Goal: Information Seeking & Learning: Check status

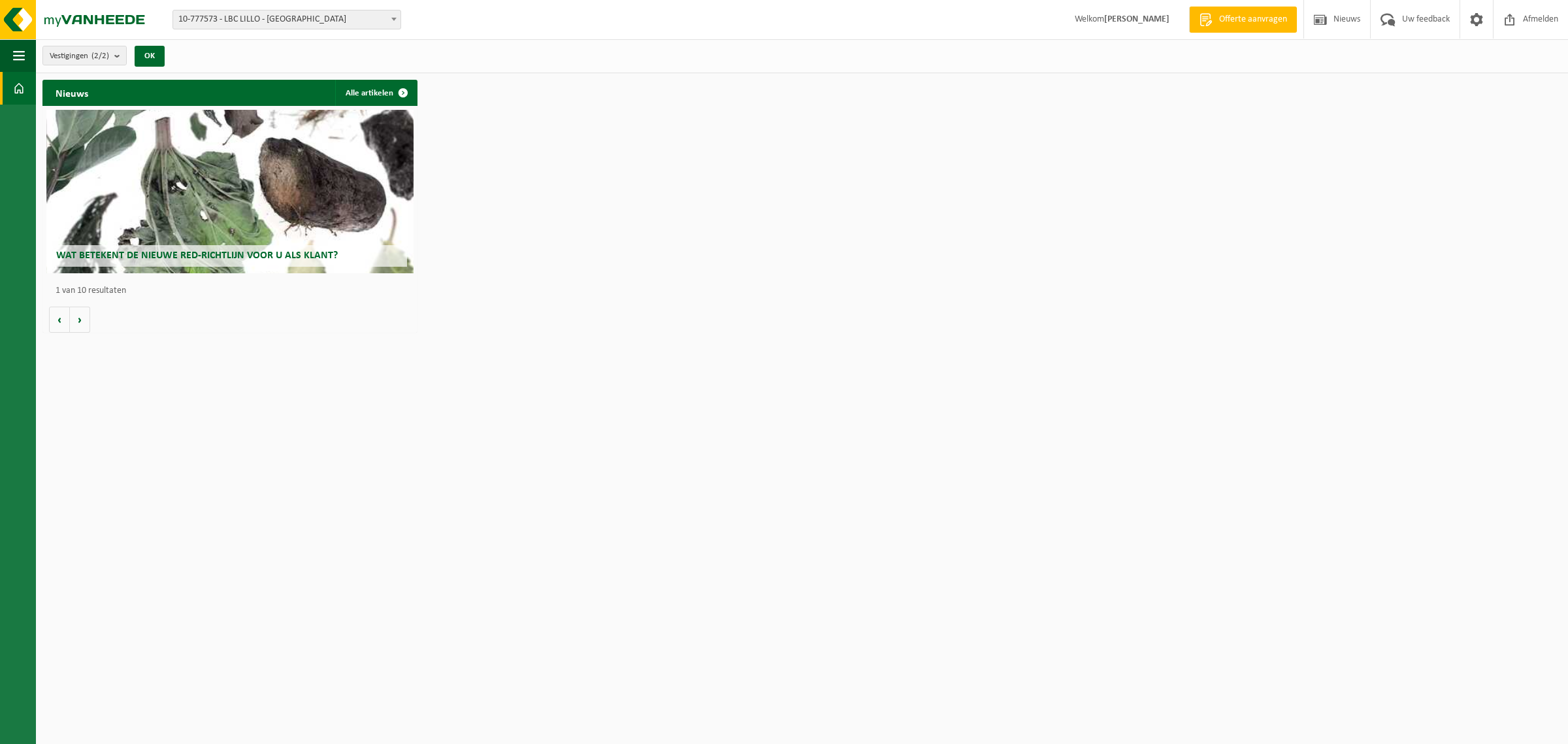
click at [204, 245] on h2 "Wat betekent de nieuwe RED-richtlijn voor u als klant?" at bounding box center [230, 256] width 354 height 22
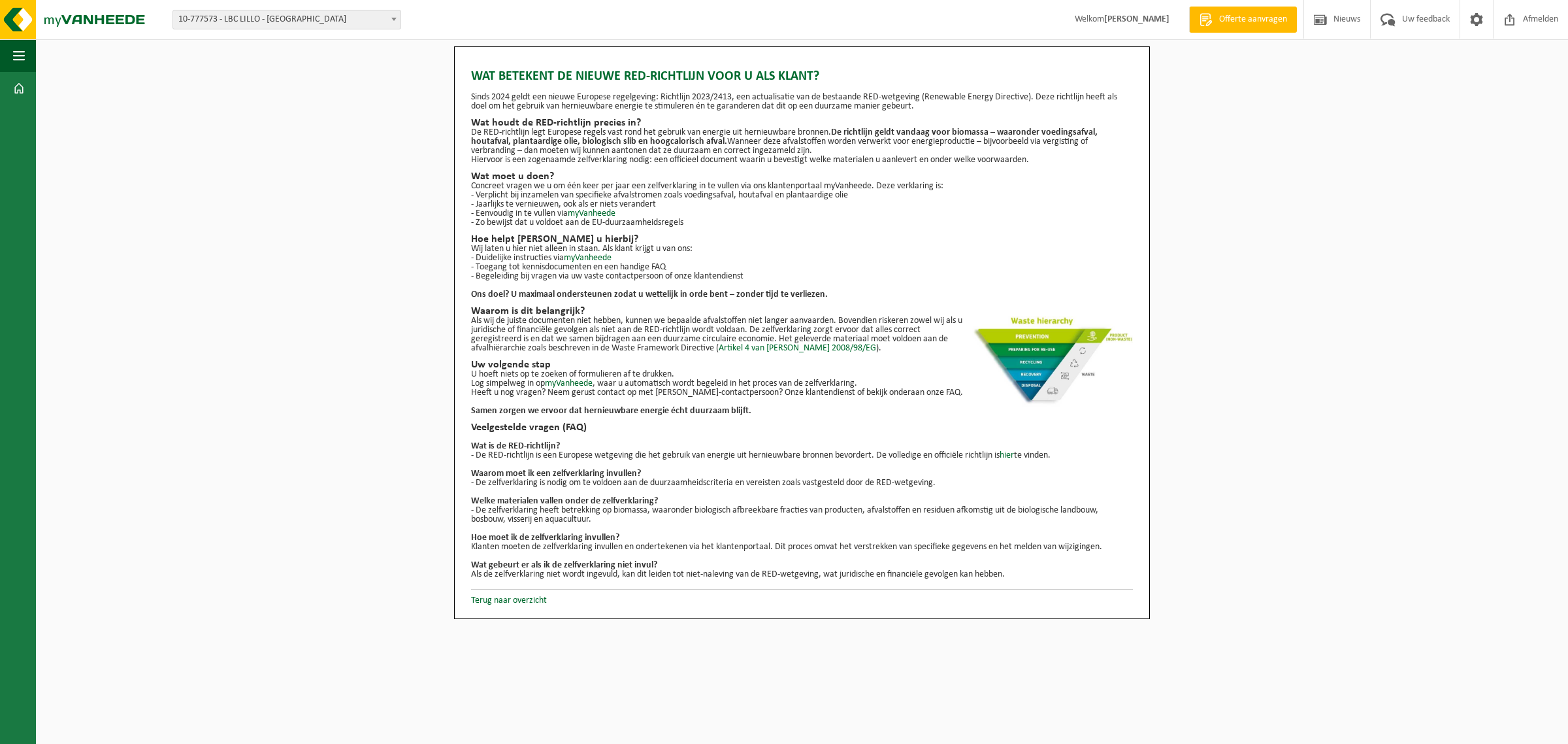
click at [344, 21] on span "10-777573 - LBC LILLO - [GEOGRAPHIC_DATA]" at bounding box center [287, 19] width 228 height 19
select select "14717"
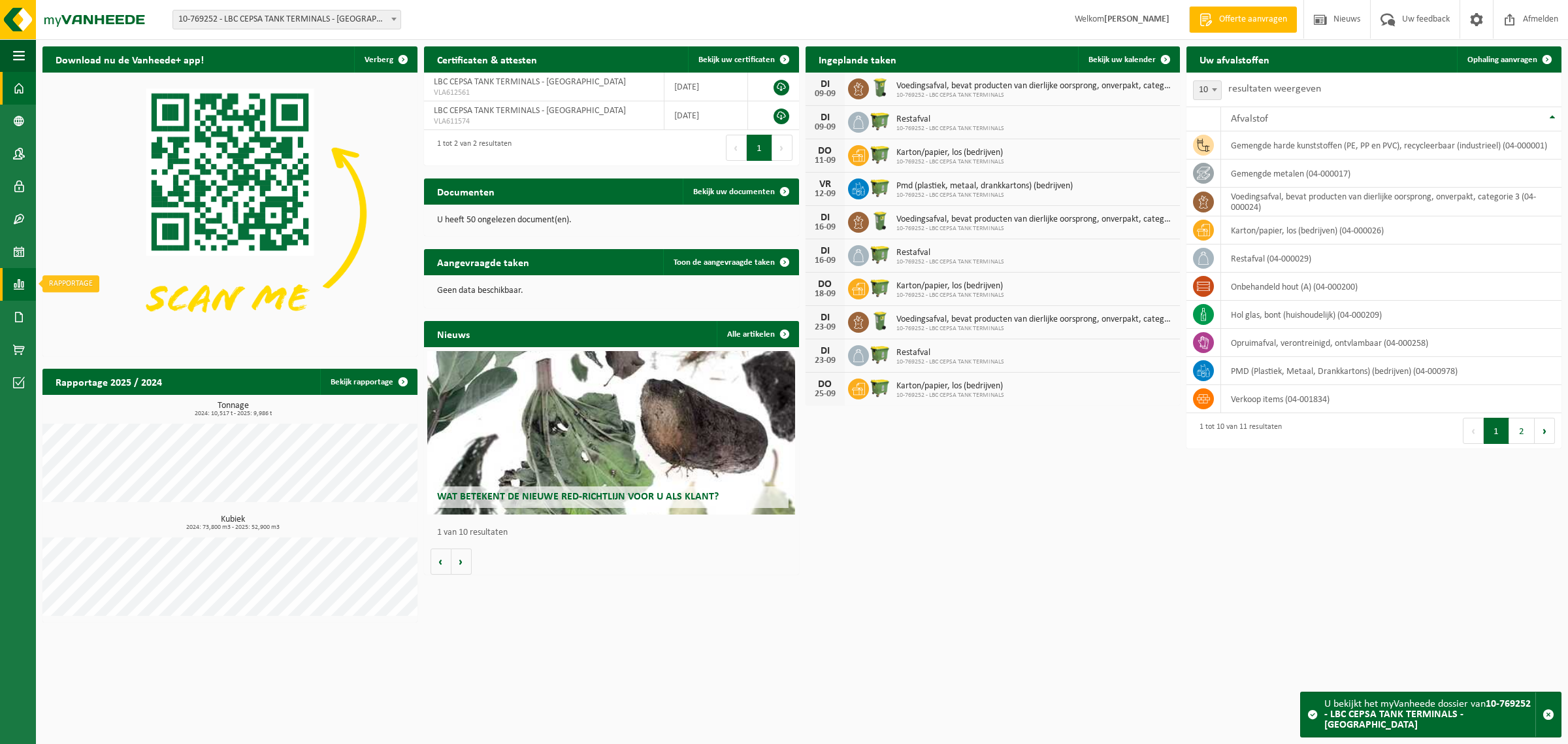
click at [19, 285] on span at bounding box center [19, 284] width 12 height 33
click at [83, 288] on span "In grafiekvorm" at bounding box center [105, 283] width 59 height 24
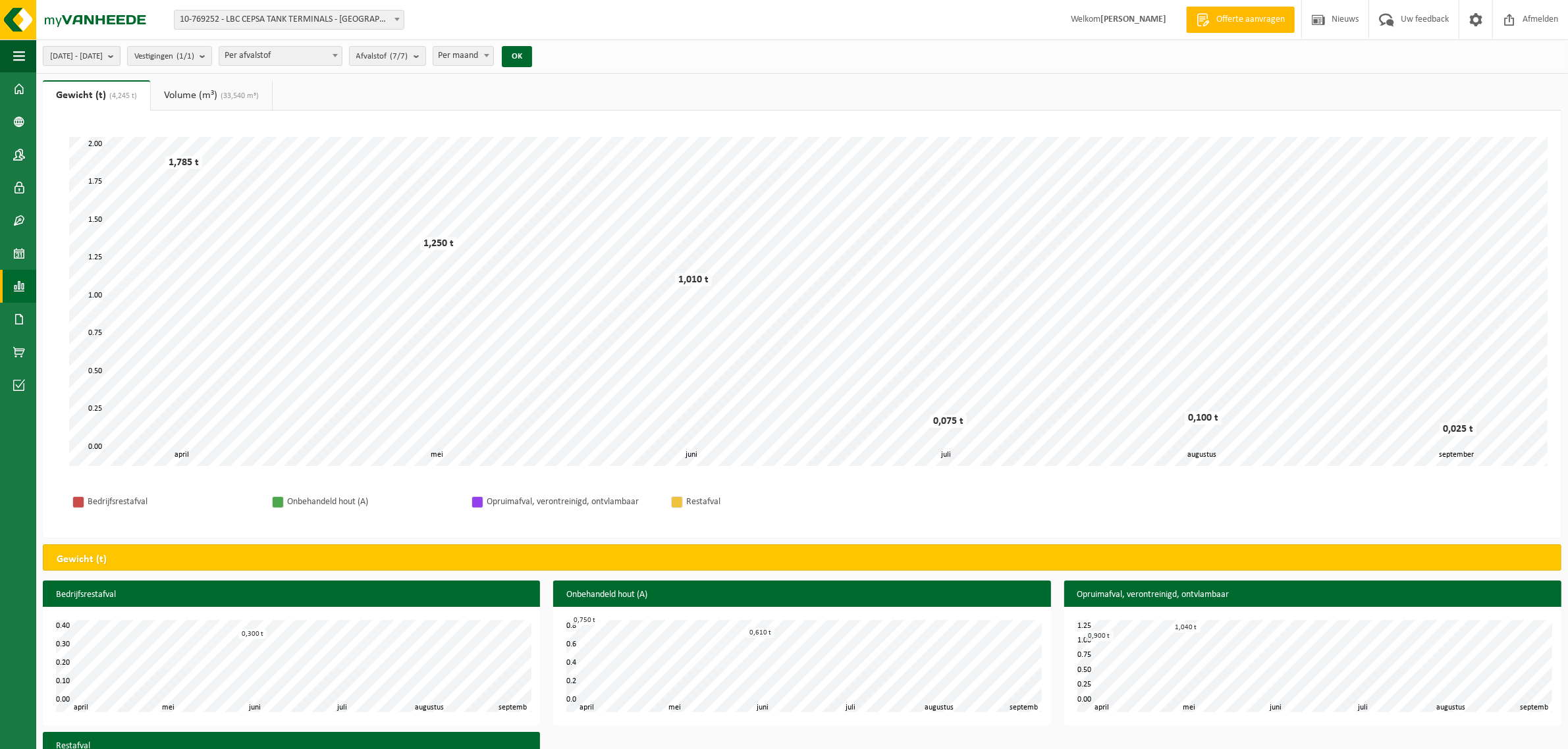
click at [120, 54] on b "submit" at bounding box center [114, 56] width 12 height 19
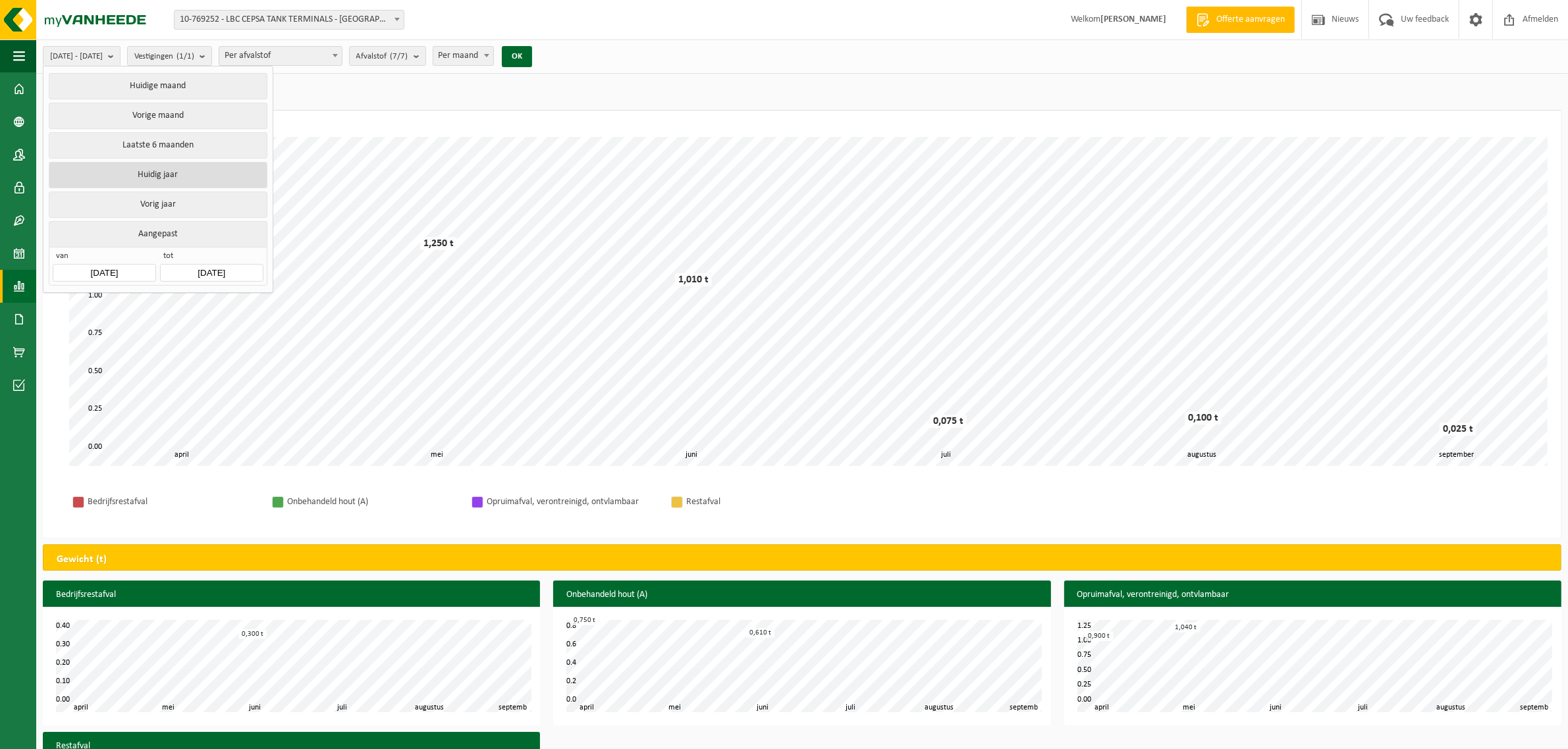
click at [156, 170] on button "Huidig jaar" at bounding box center [157, 175] width 218 height 26
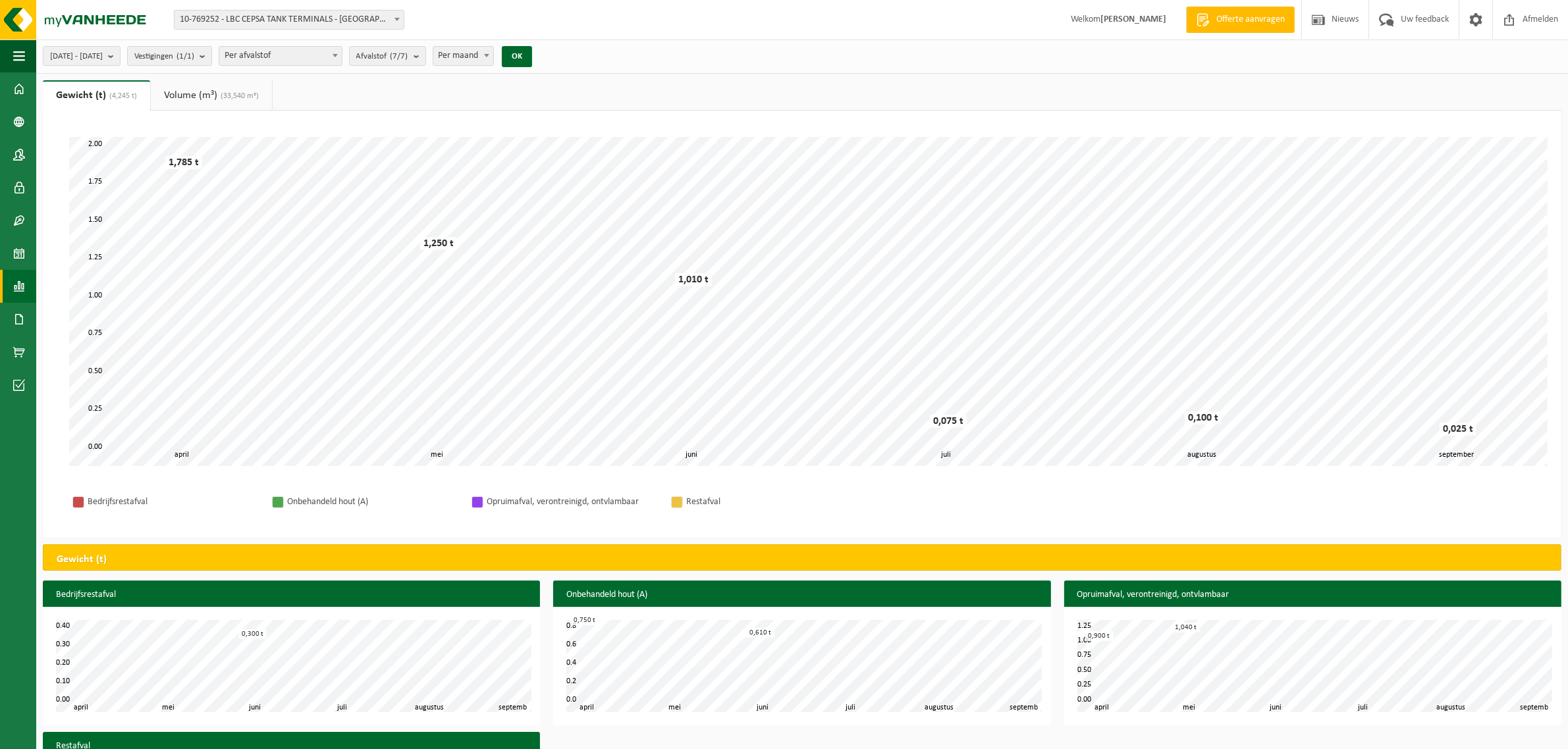
click at [494, 61] on span at bounding box center [487, 55] width 14 height 17
click at [532, 57] on button "OK" at bounding box center [517, 56] width 31 height 21
click at [494, 57] on span at bounding box center [487, 55] width 14 height 17
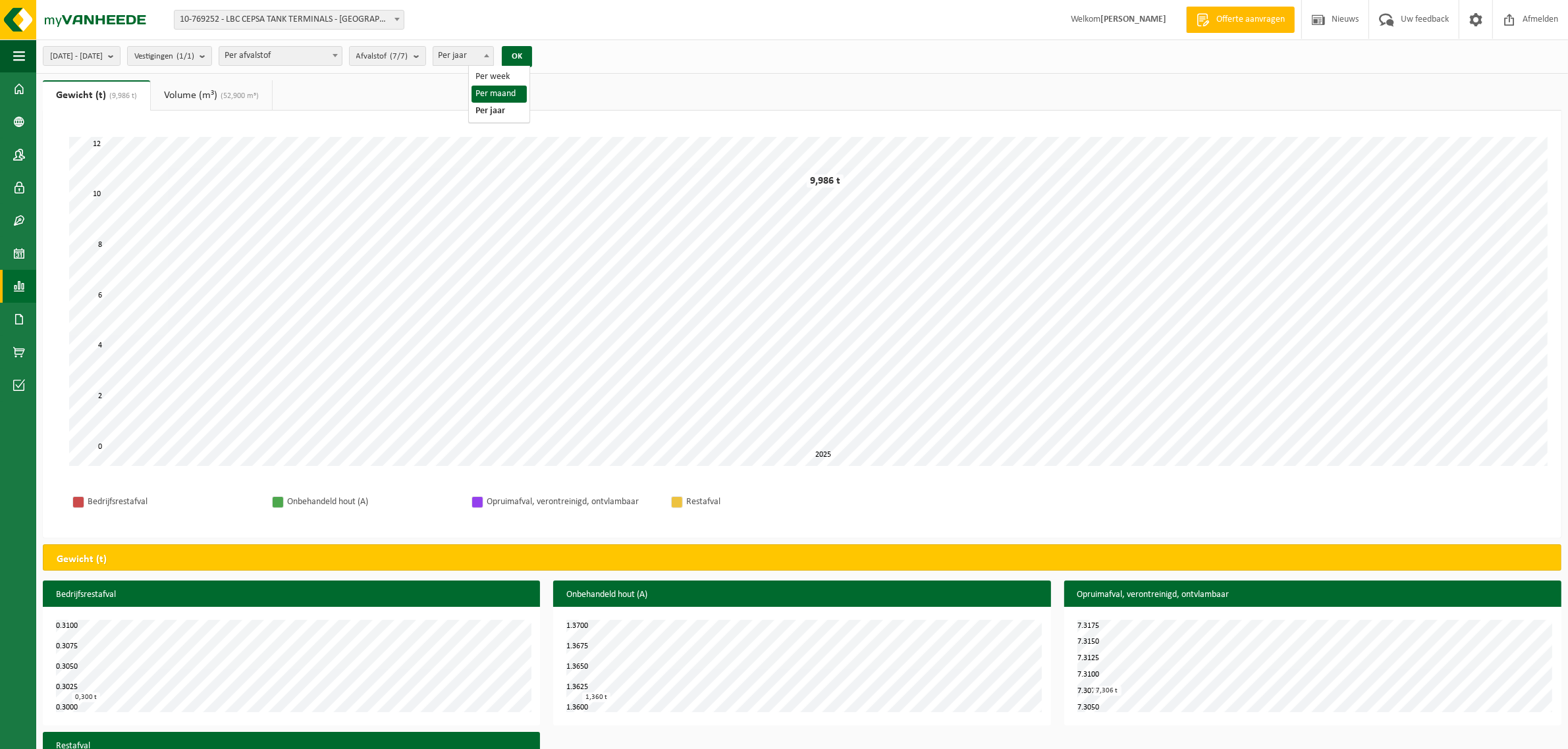
select select "2"
click at [532, 60] on button "OK" at bounding box center [517, 56] width 31 height 21
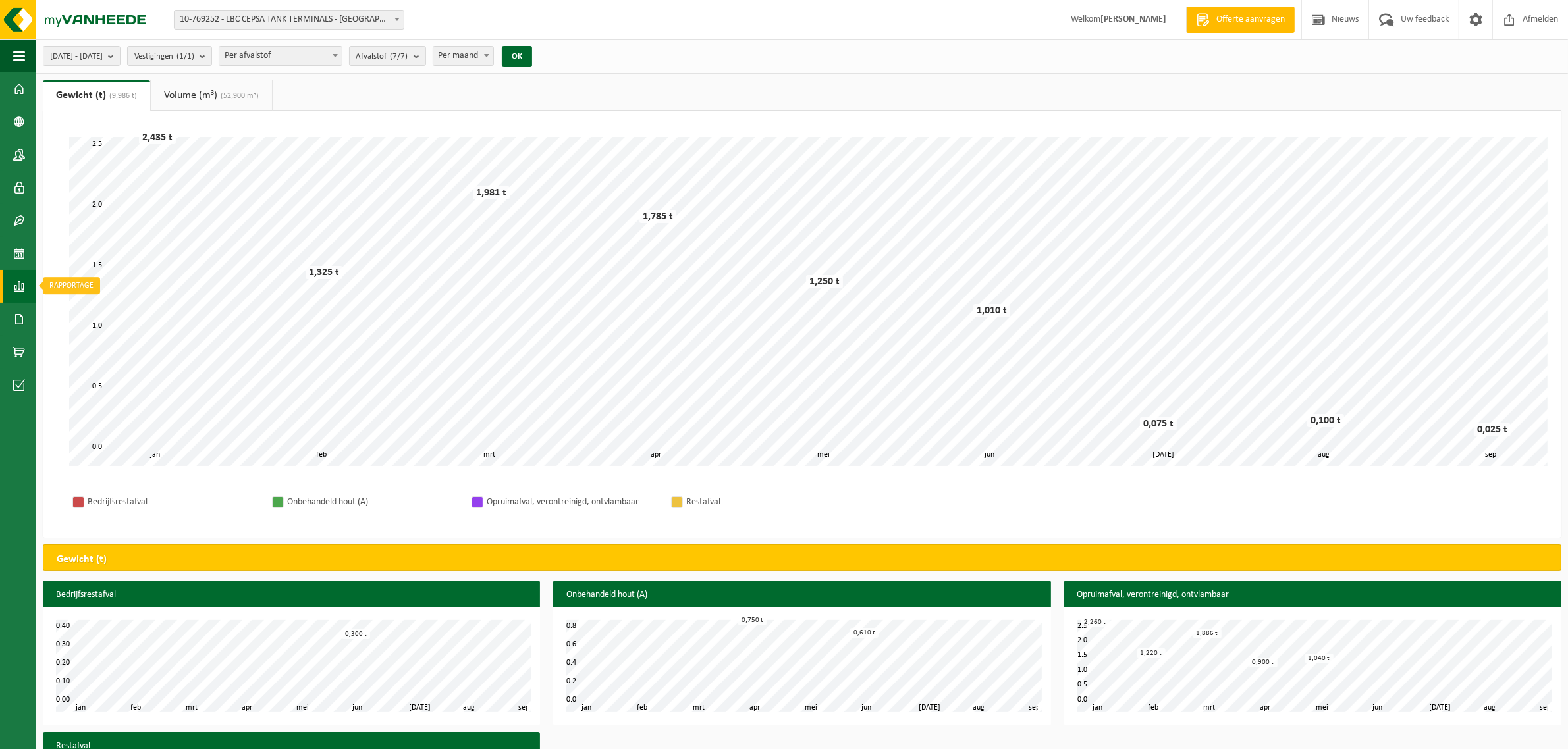
click at [26, 288] on link "Rapportage" at bounding box center [18, 286] width 37 height 33
click at [93, 313] on span "In lijstvorm" at bounding box center [99, 314] width 46 height 25
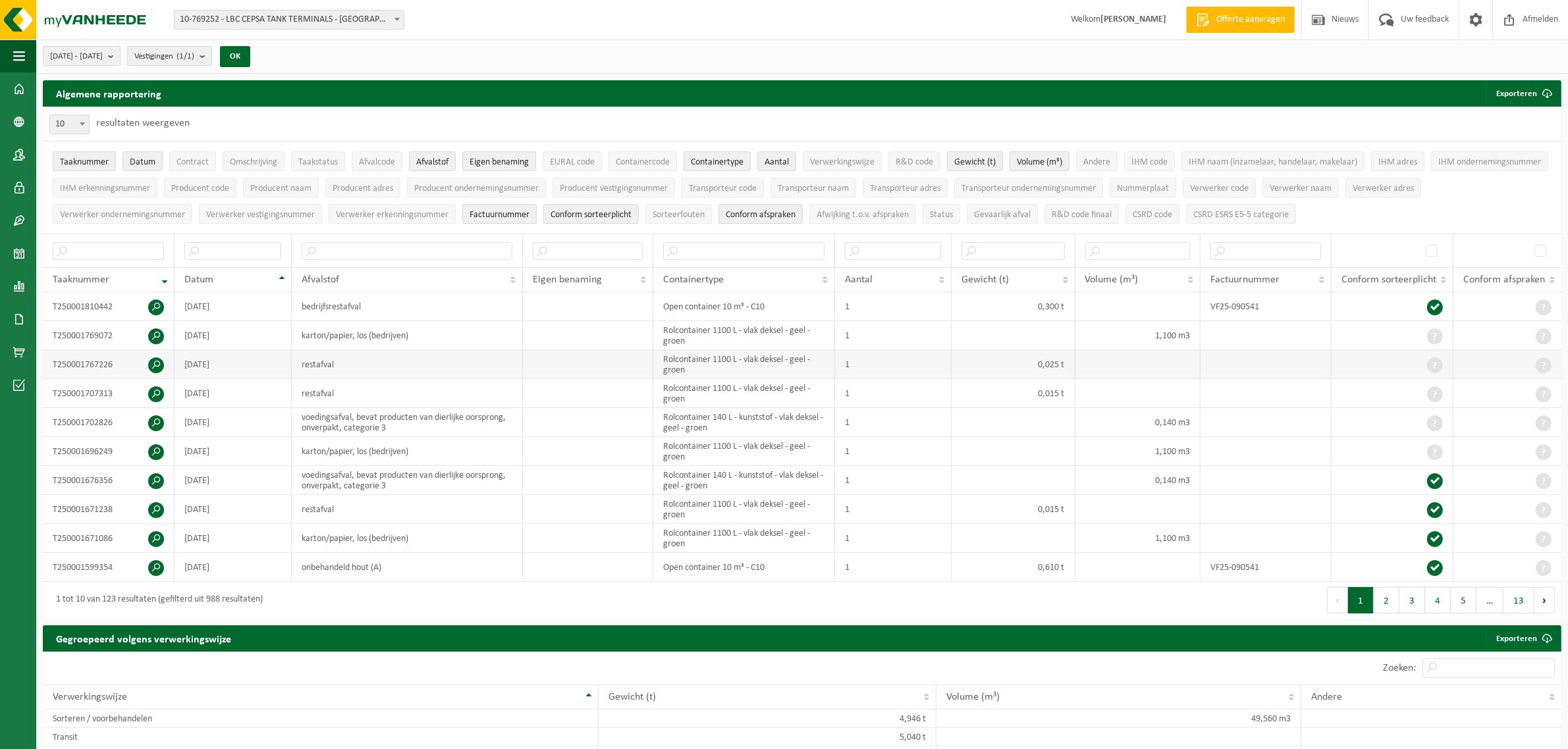
scroll to position [82, 0]
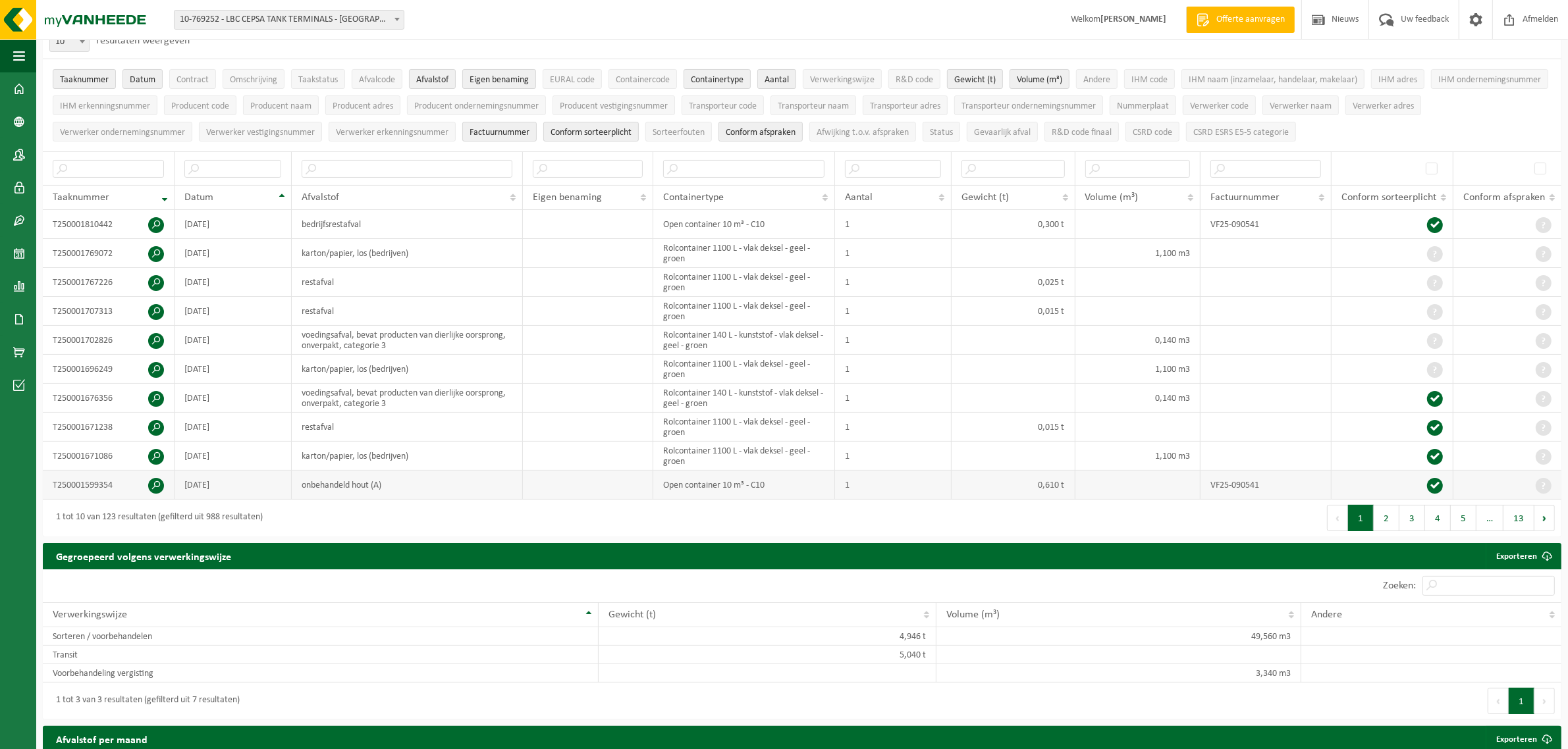
click at [155, 493] on span at bounding box center [155, 486] width 16 height 16
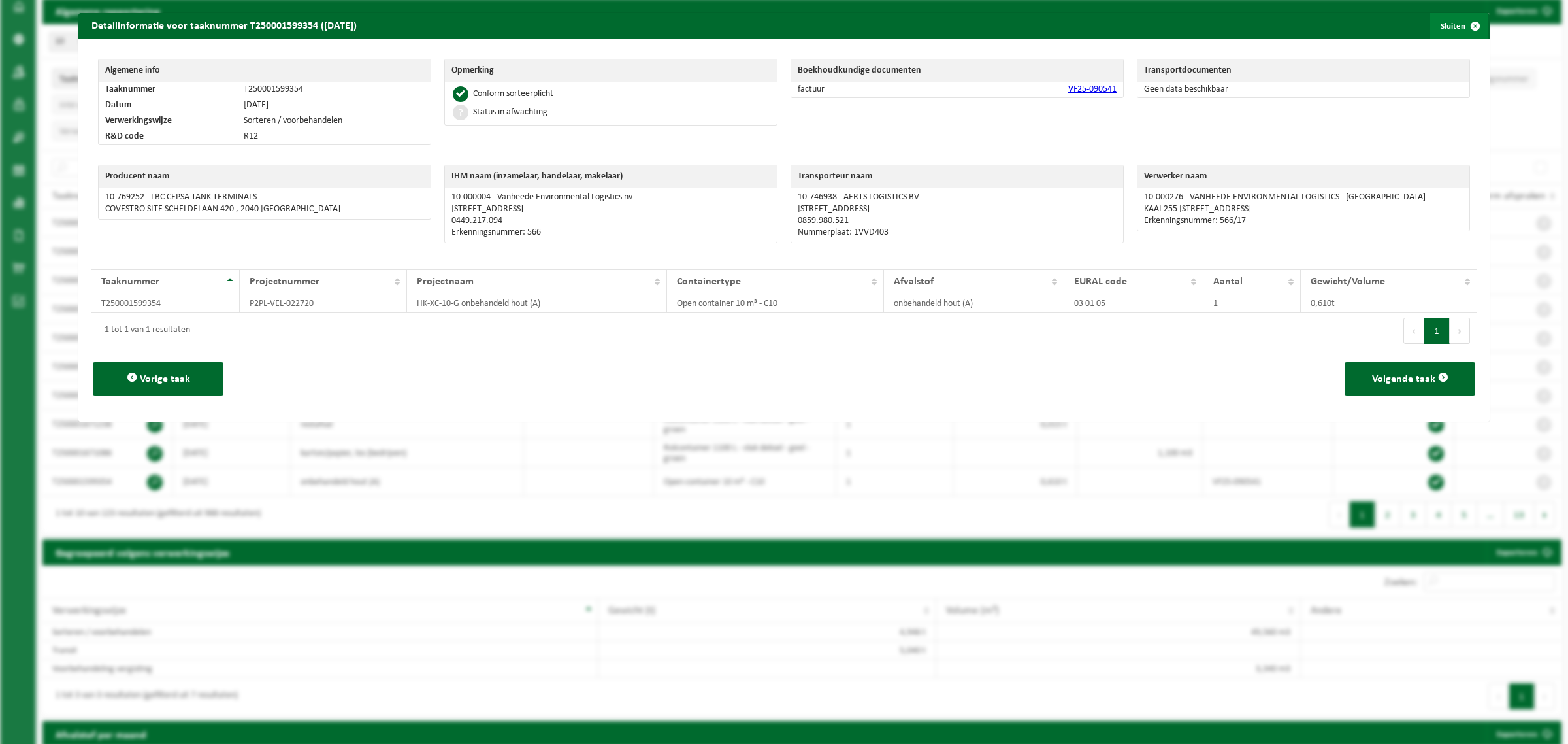
click at [1465, 24] on span "button" at bounding box center [1475, 26] width 26 height 26
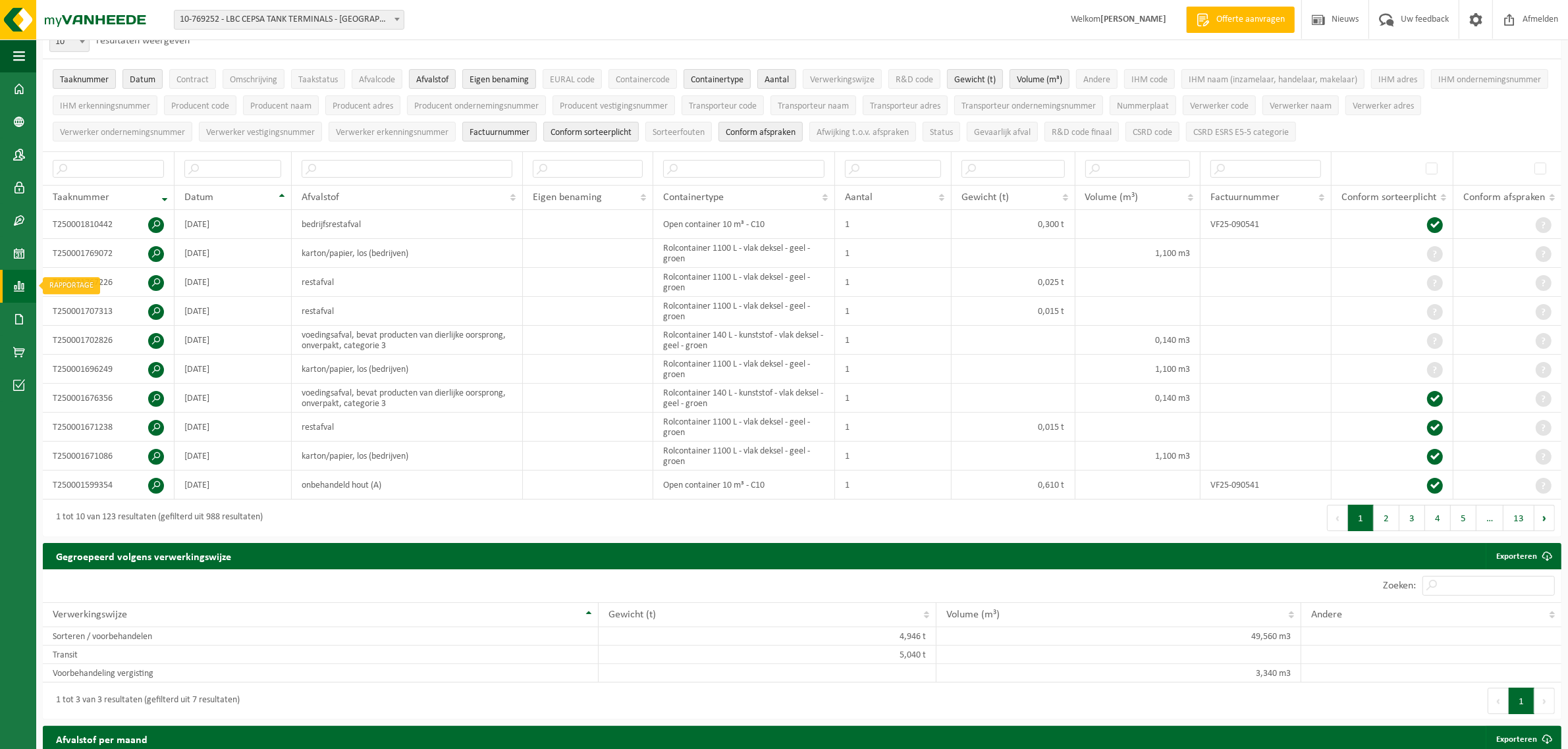
click at [14, 283] on span at bounding box center [20, 286] width 12 height 33
click at [87, 287] on span "In grafiekvorm" at bounding box center [106, 285] width 59 height 25
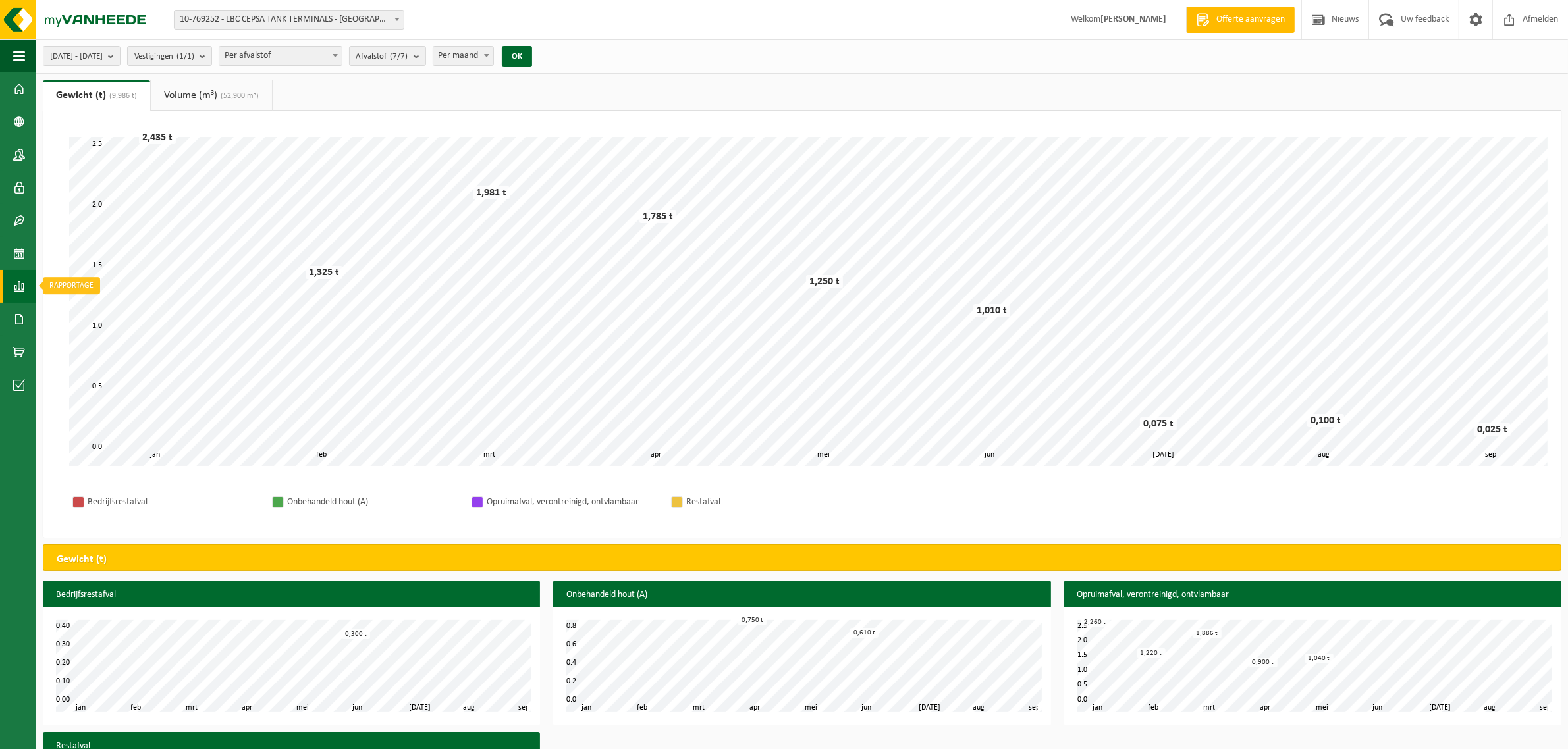
click at [14, 284] on span at bounding box center [20, 286] width 12 height 33
click at [79, 315] on span "In lijstvorm" at bounding box center [99, 314] width 46 height 25
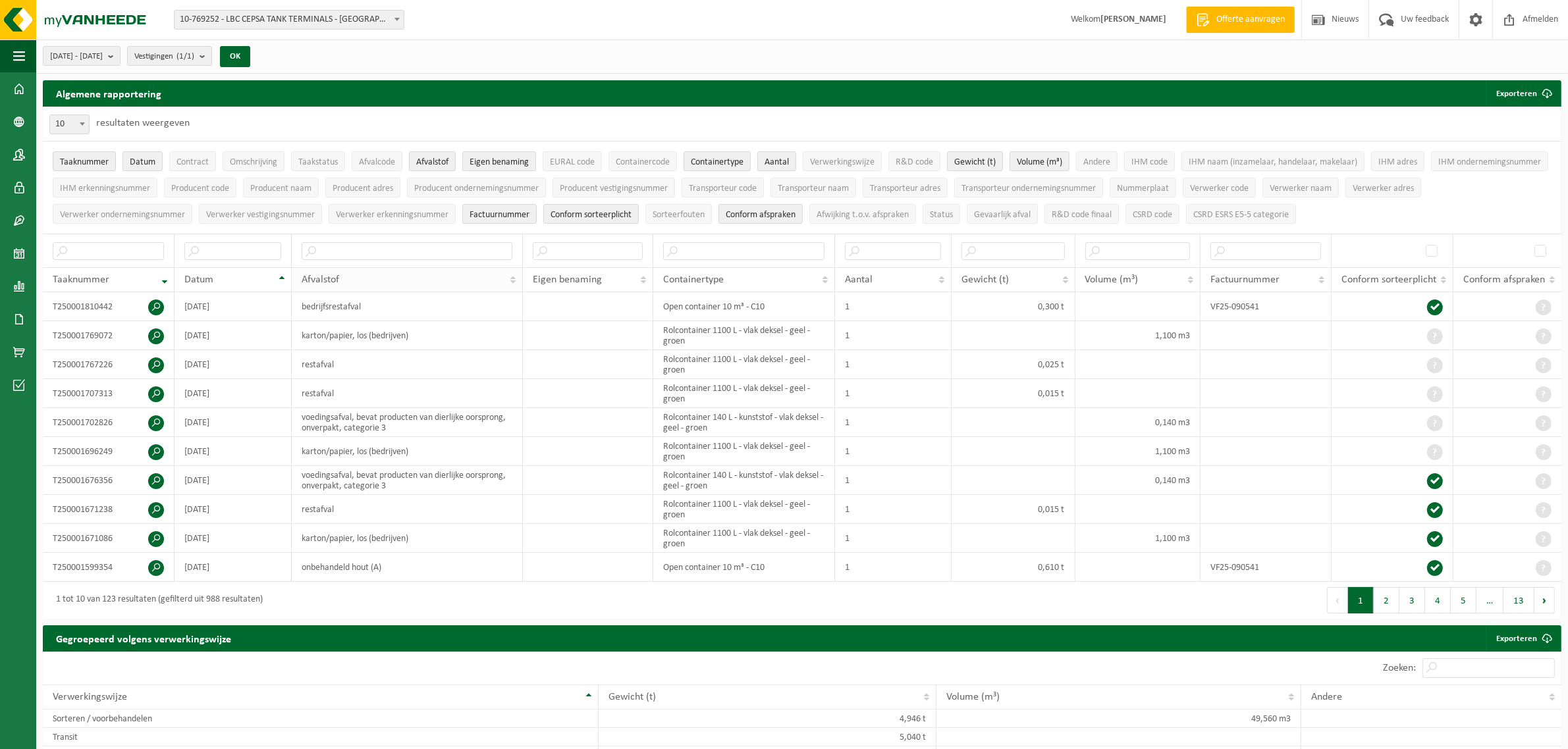
click at [402, 279] on div "Afvalstof" at bounding box center [403, 279] width 204 height 10
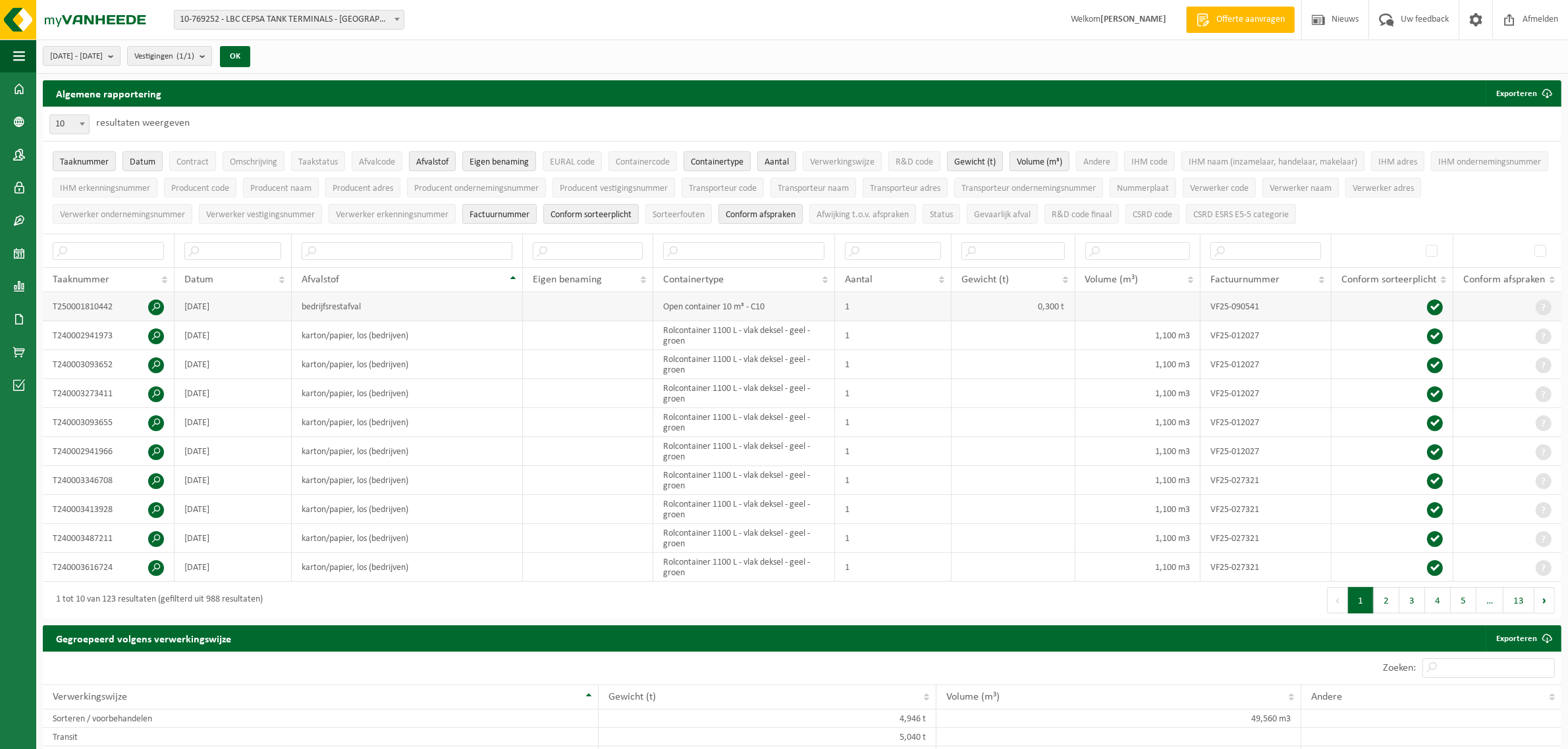
click at [155, 313] on span at bounding box center [155, 307] width 16 height 16
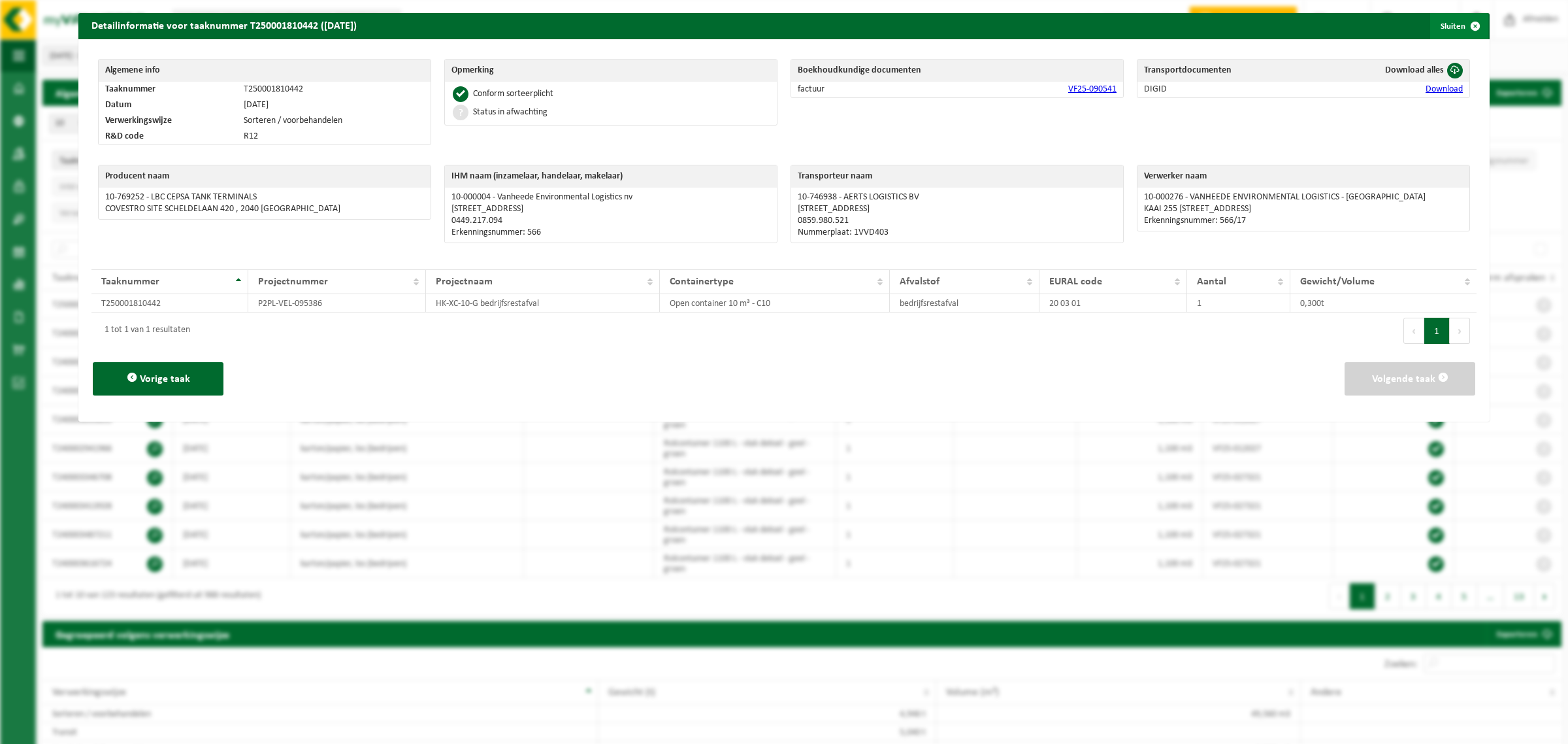
click at [1464, 21] on span "button" at bounding box center [1475, 26] width 26 height 26
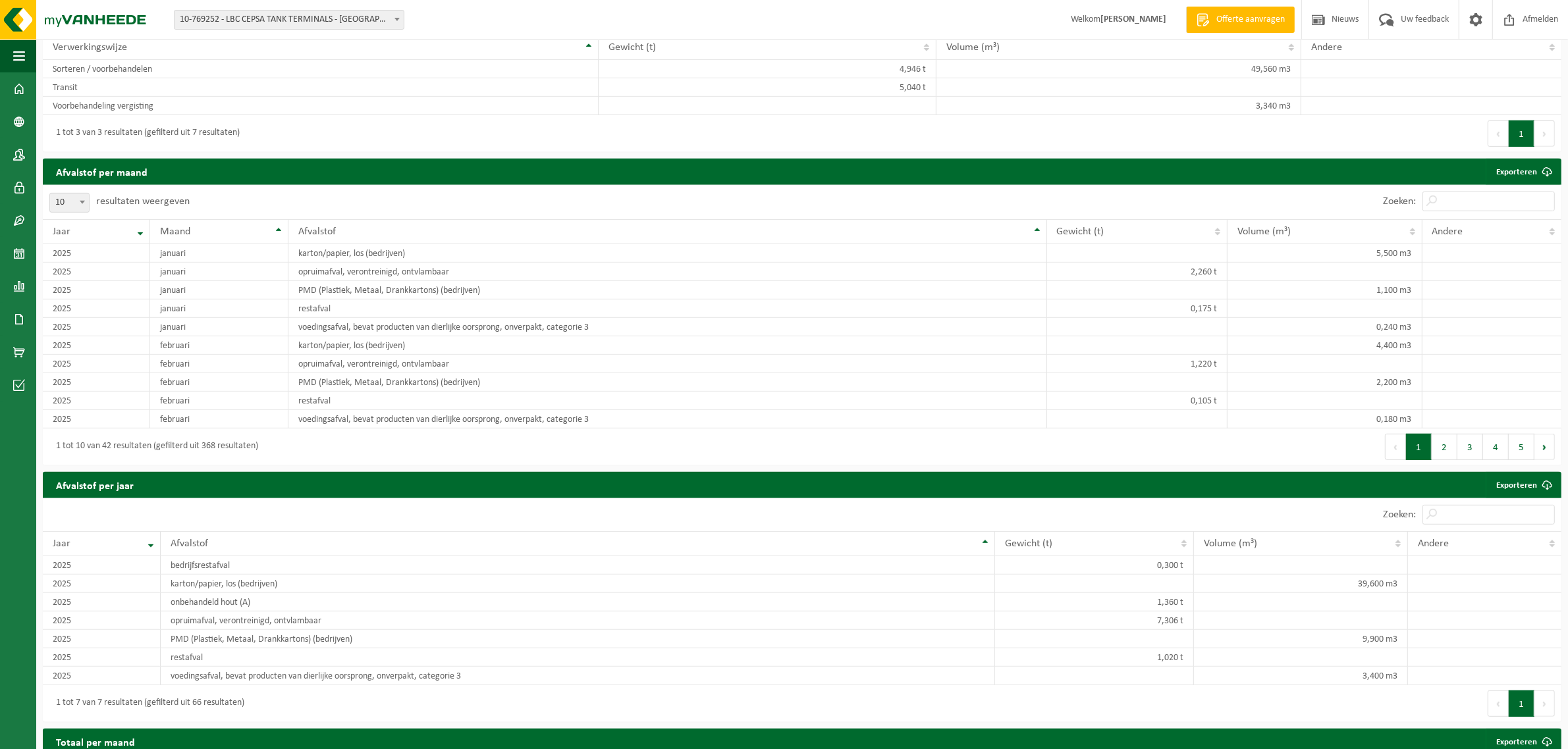
scroll to position [658, 0]
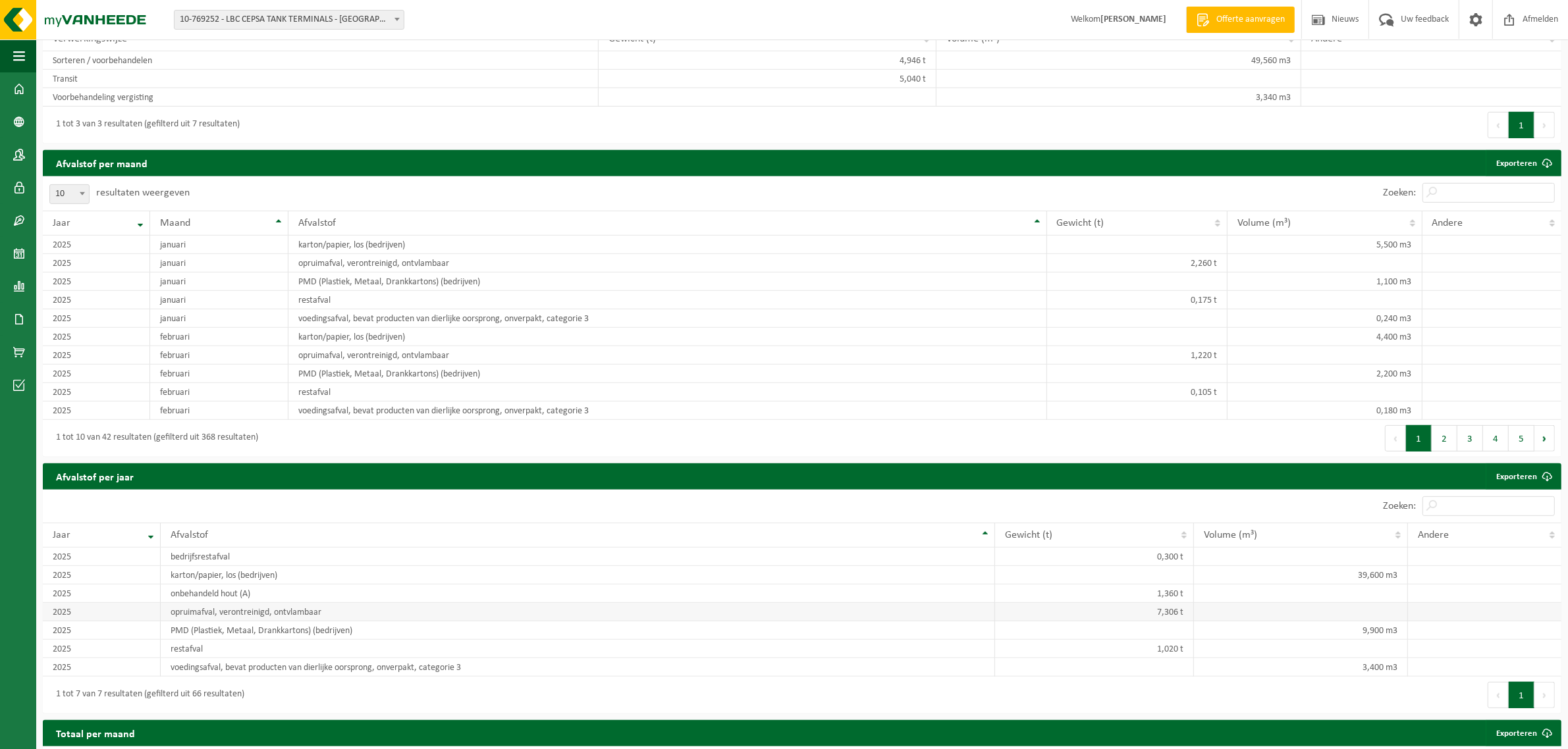
click at [1130, 619] on td "7,306 t" at bounding box center [1094, 612] width 199 height 19
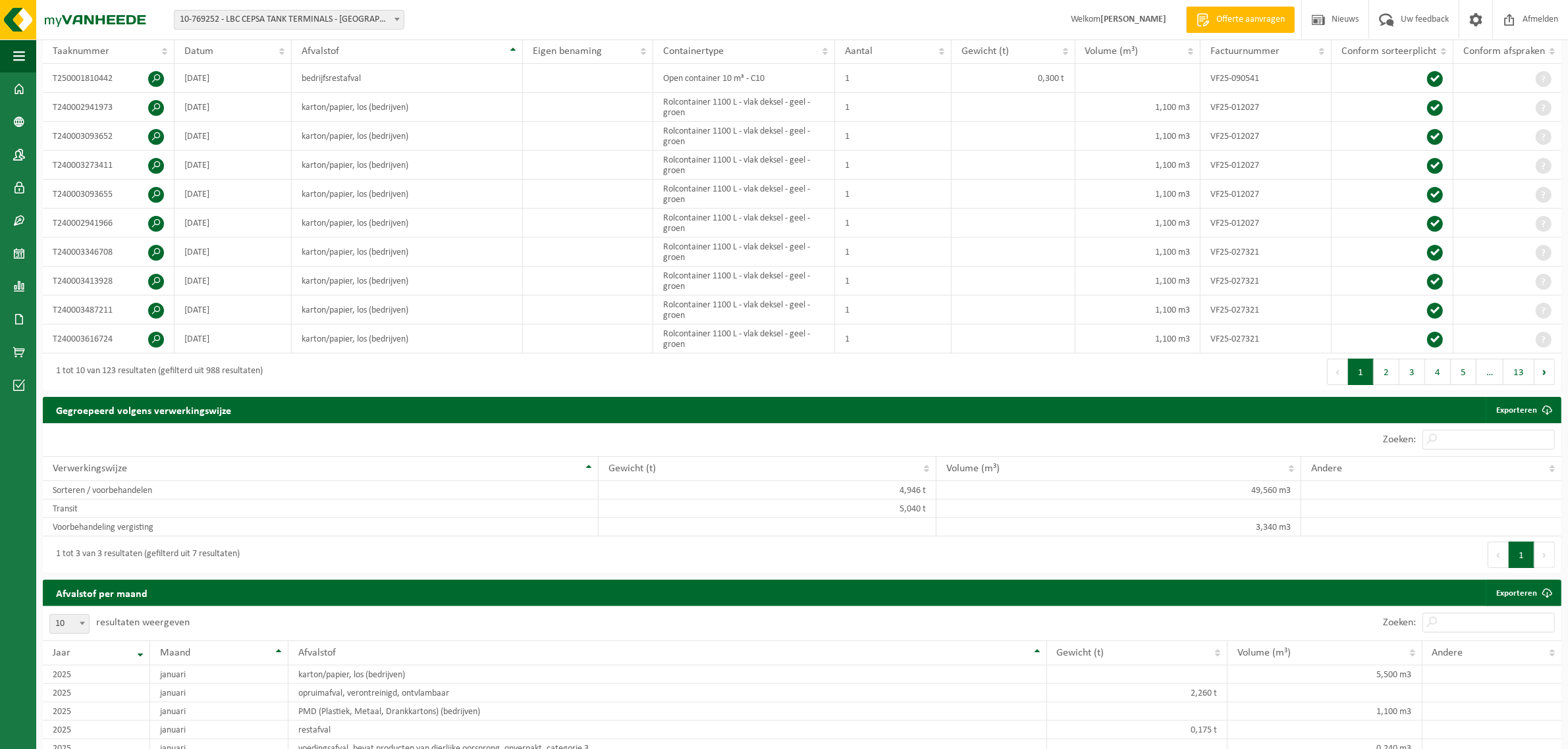
scroll to position [82, 0]
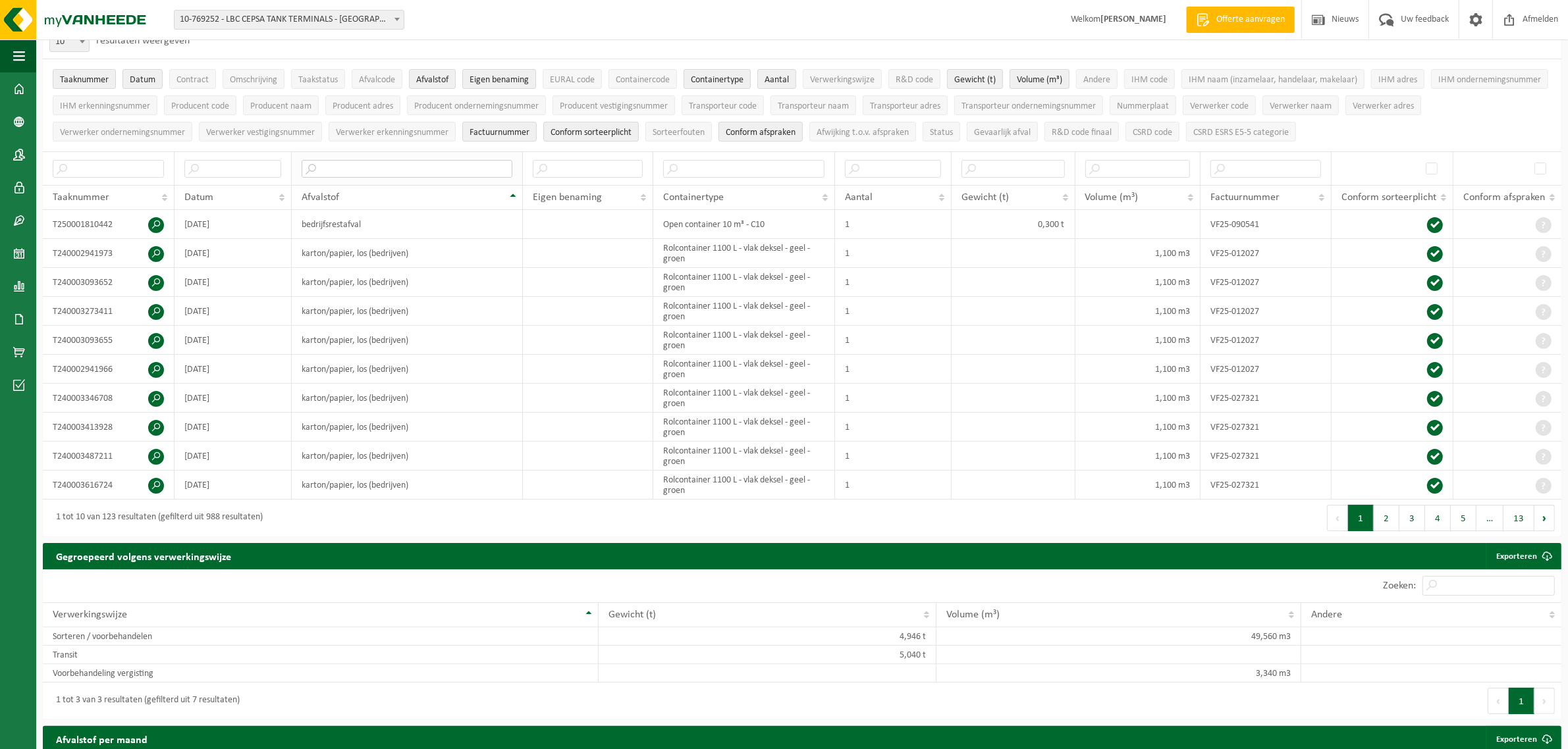
click at [388, 168] on input "text" at bounding box center [407, 168] width 211 height 18
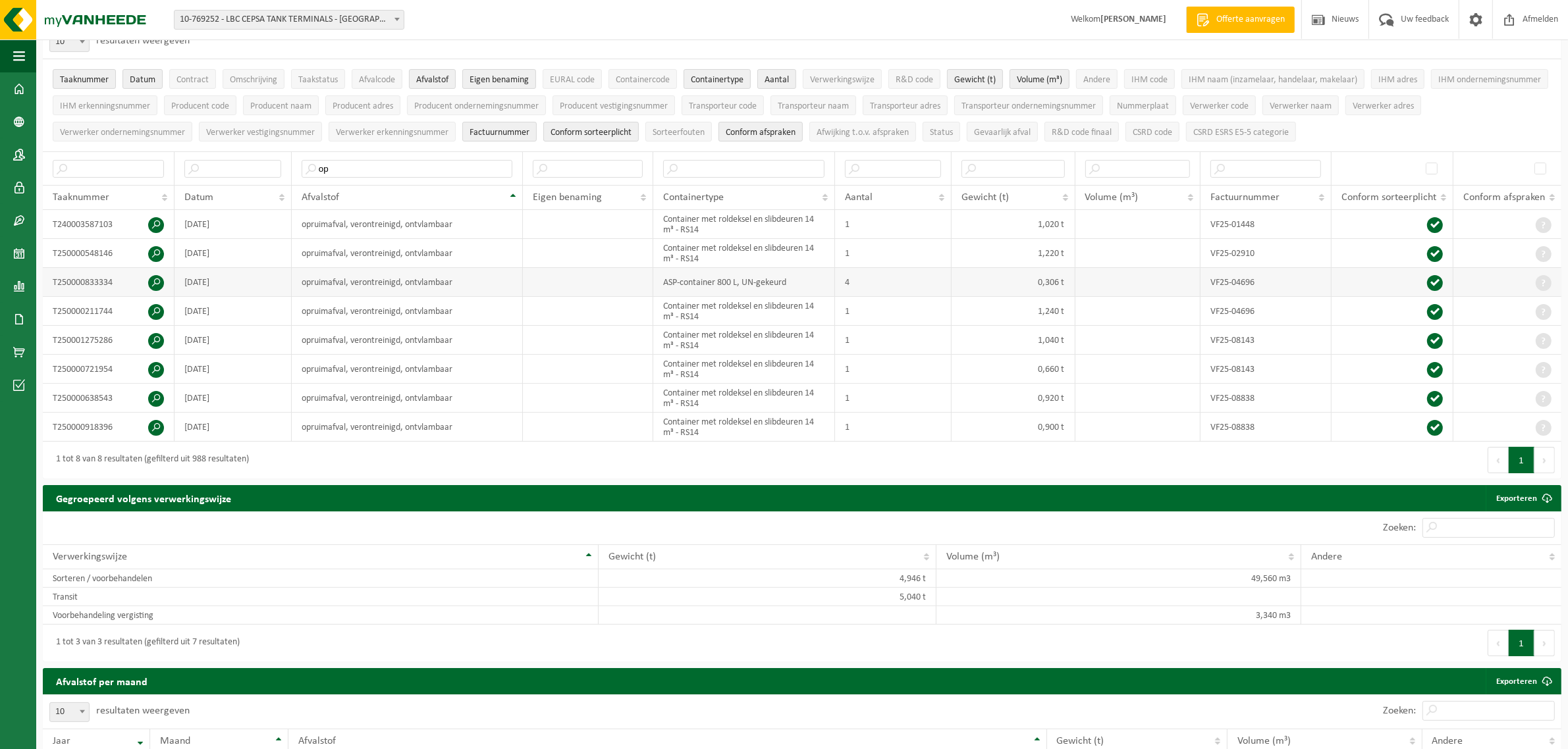
click at [155, 284] on span at bounding box center [155, 283] width 16 height 16
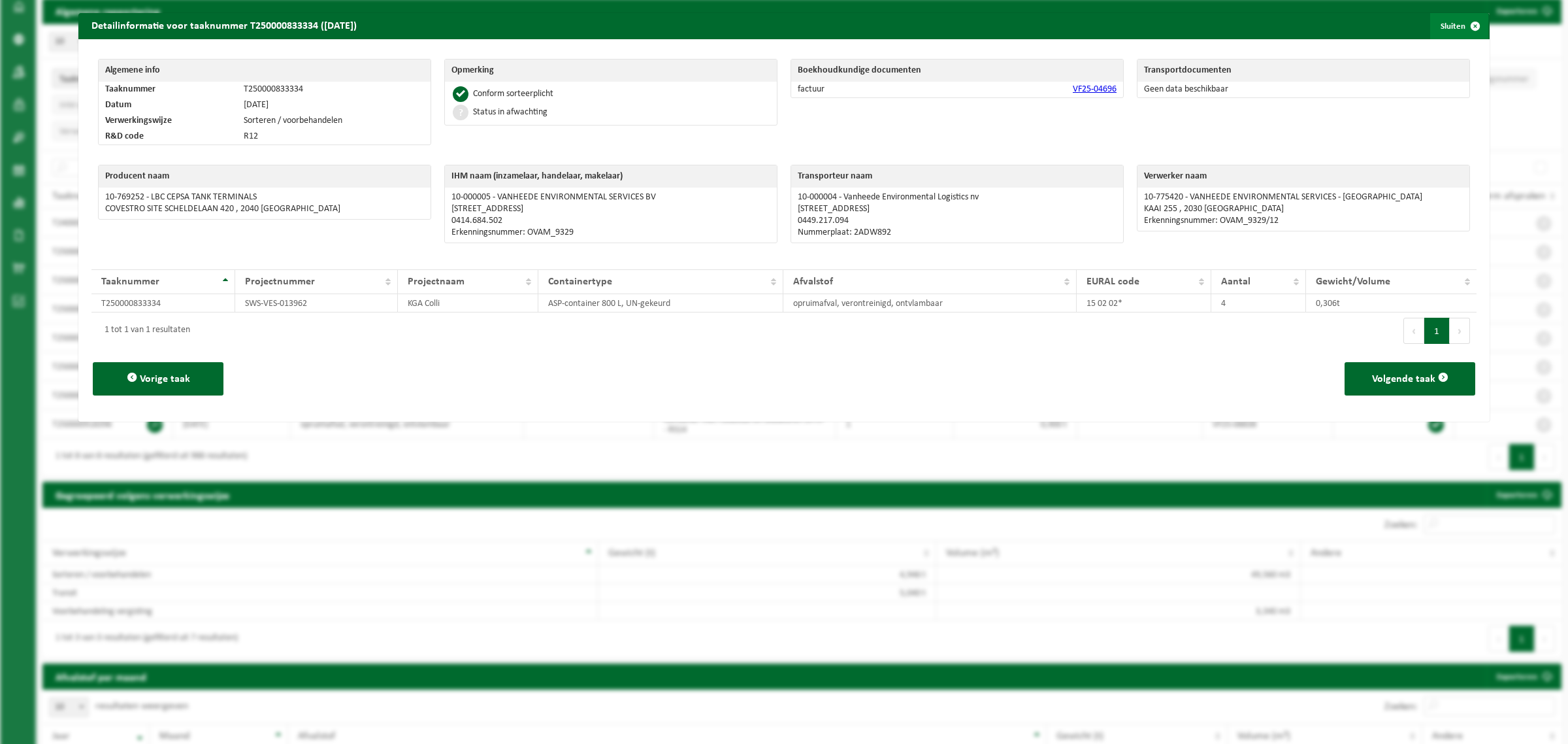
click at [1467, 24] on span "button" at bounding box center [1475, 26] width 26 height 26
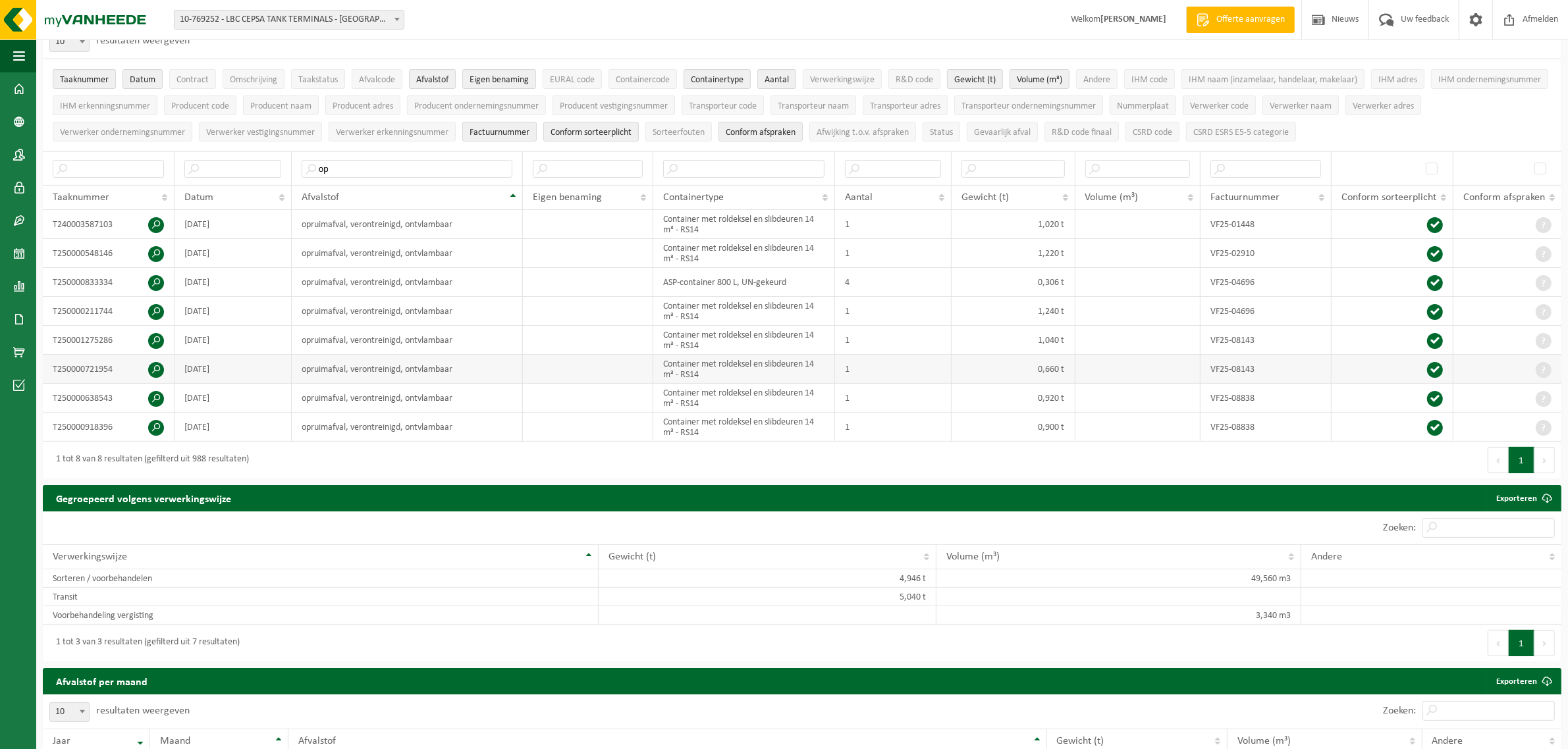
click at [155, 374] on span at bounding box center [155, 369] width 16 height 16
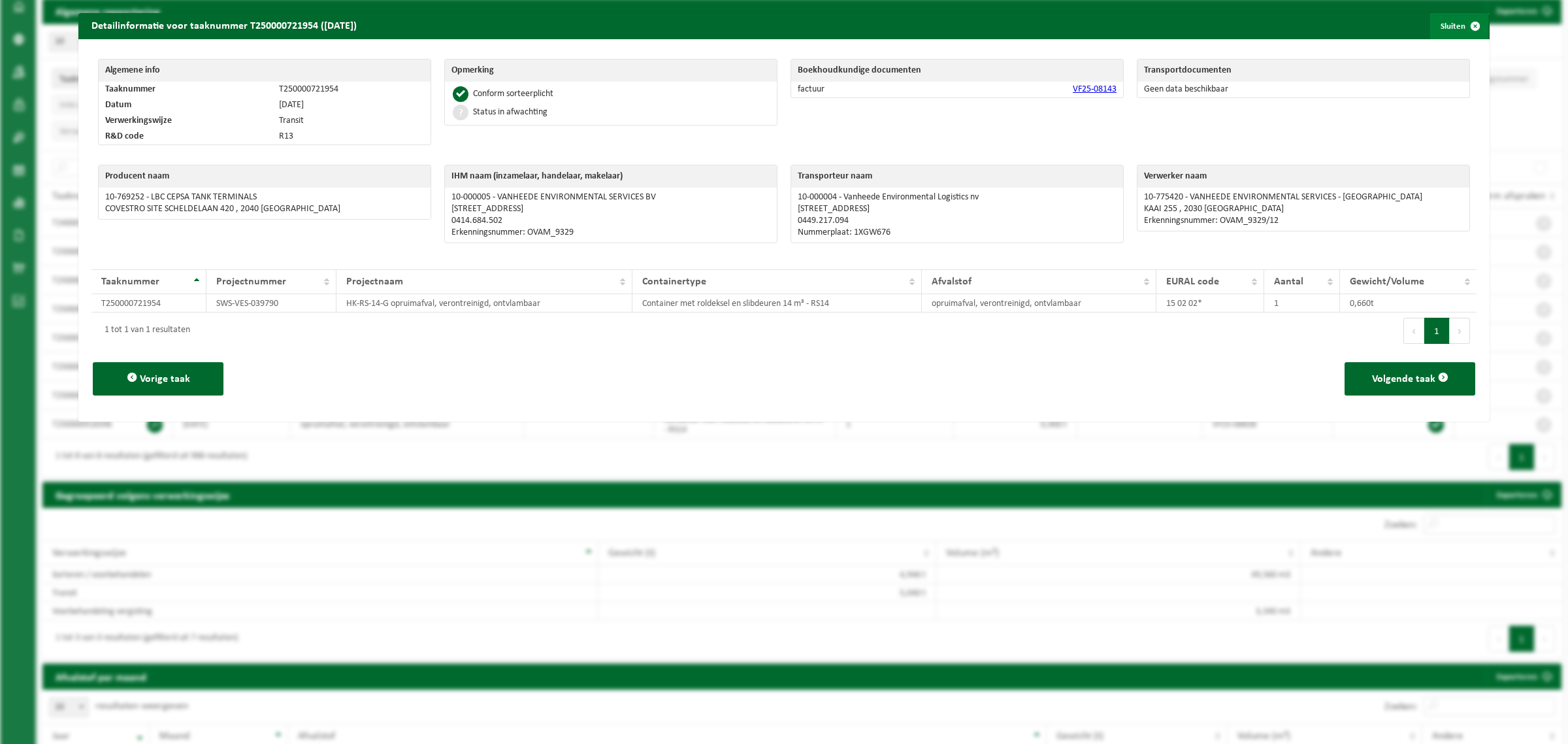
click at [1468, 30] on span "button" at bounding box center [1475, 26] width 26 height 26
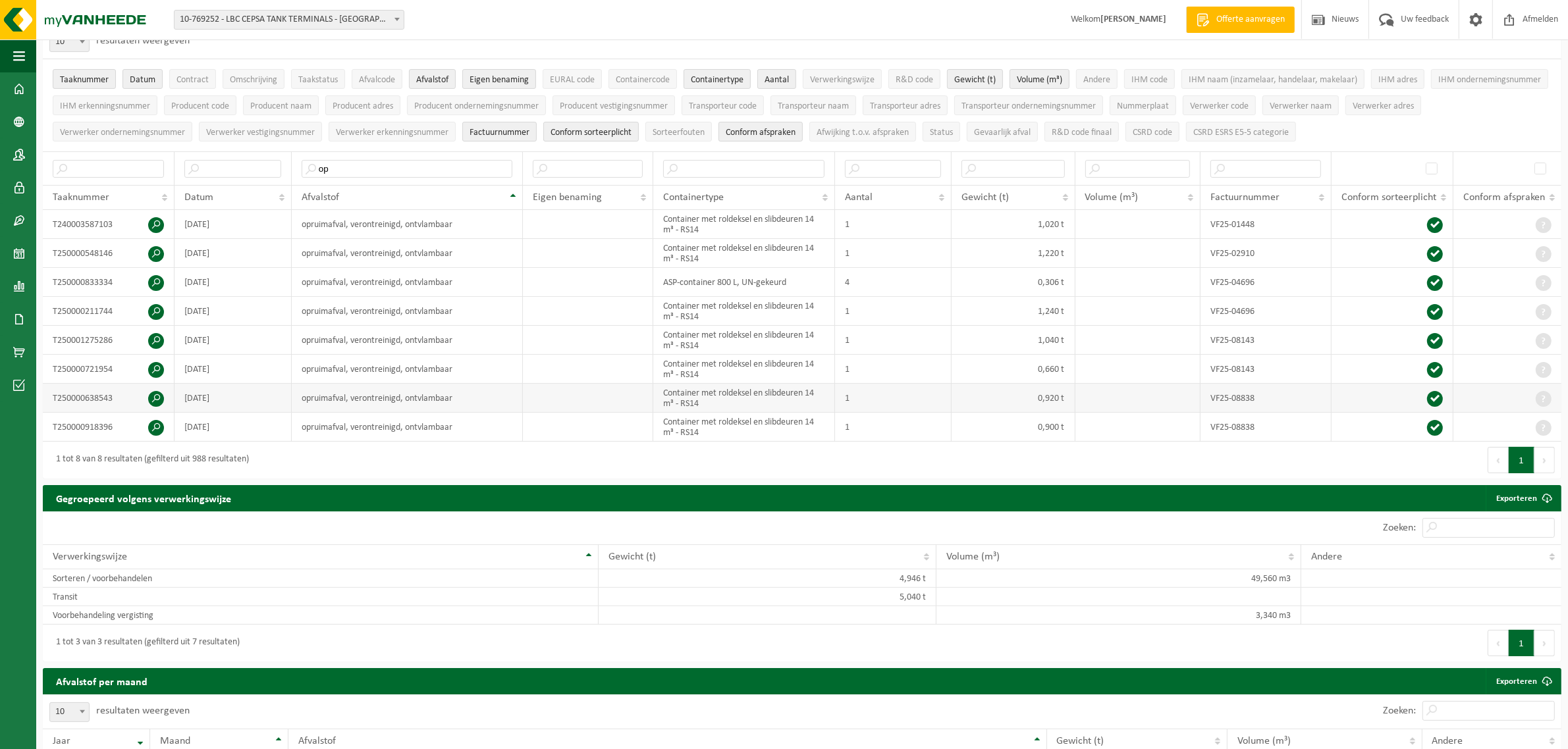
click at [150, 402] on span at bounding box center [155, 398] width 16 height 16
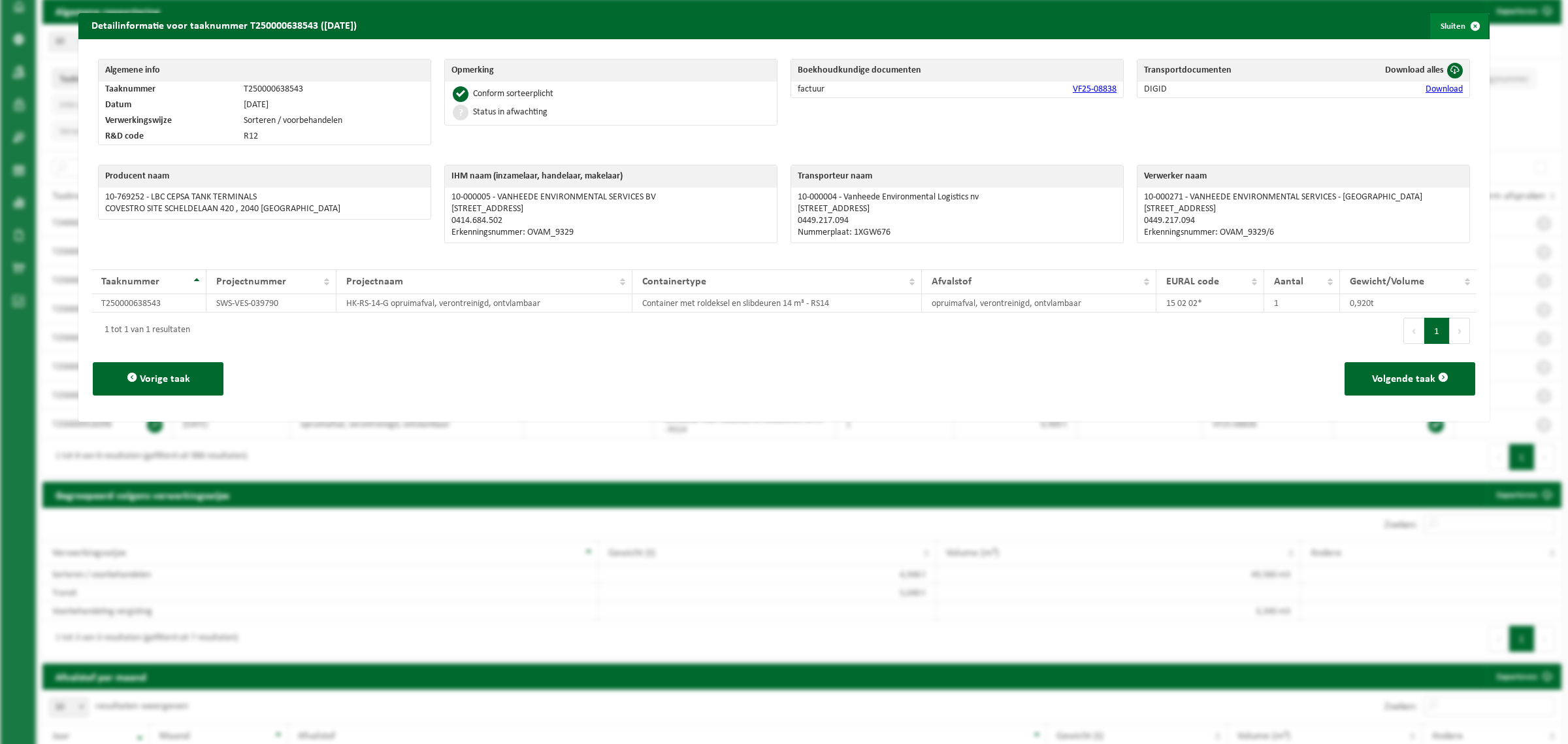
click at [1470, 24] on span "button" at bounding box center [1475, 26] width 26 height 26
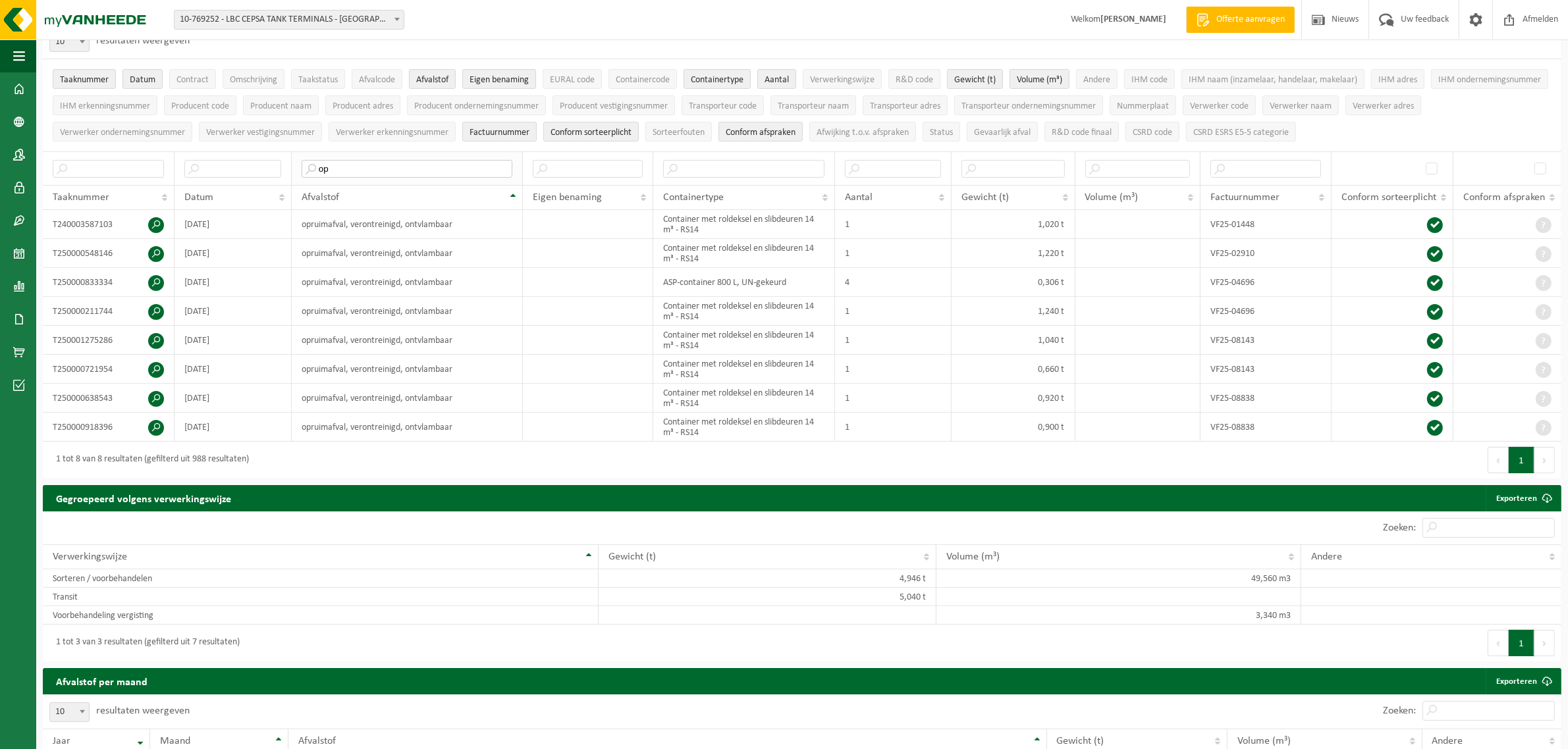
click at [349, 168] on input "op" at bounding box center [407, 168] width 211 height 18
type input "o"
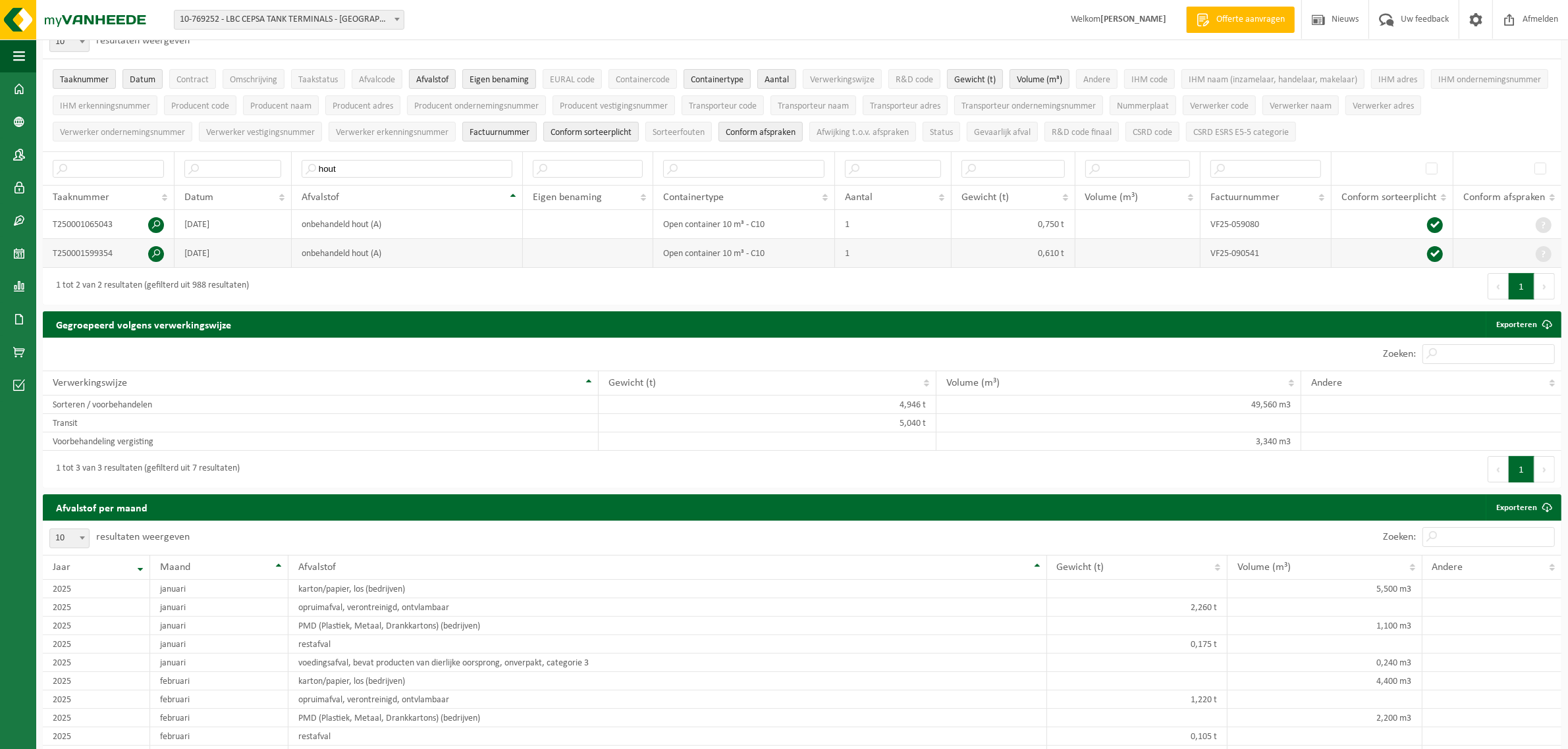
click at [156, 254] on span at bounding box center [155, 254] width 16 height 16
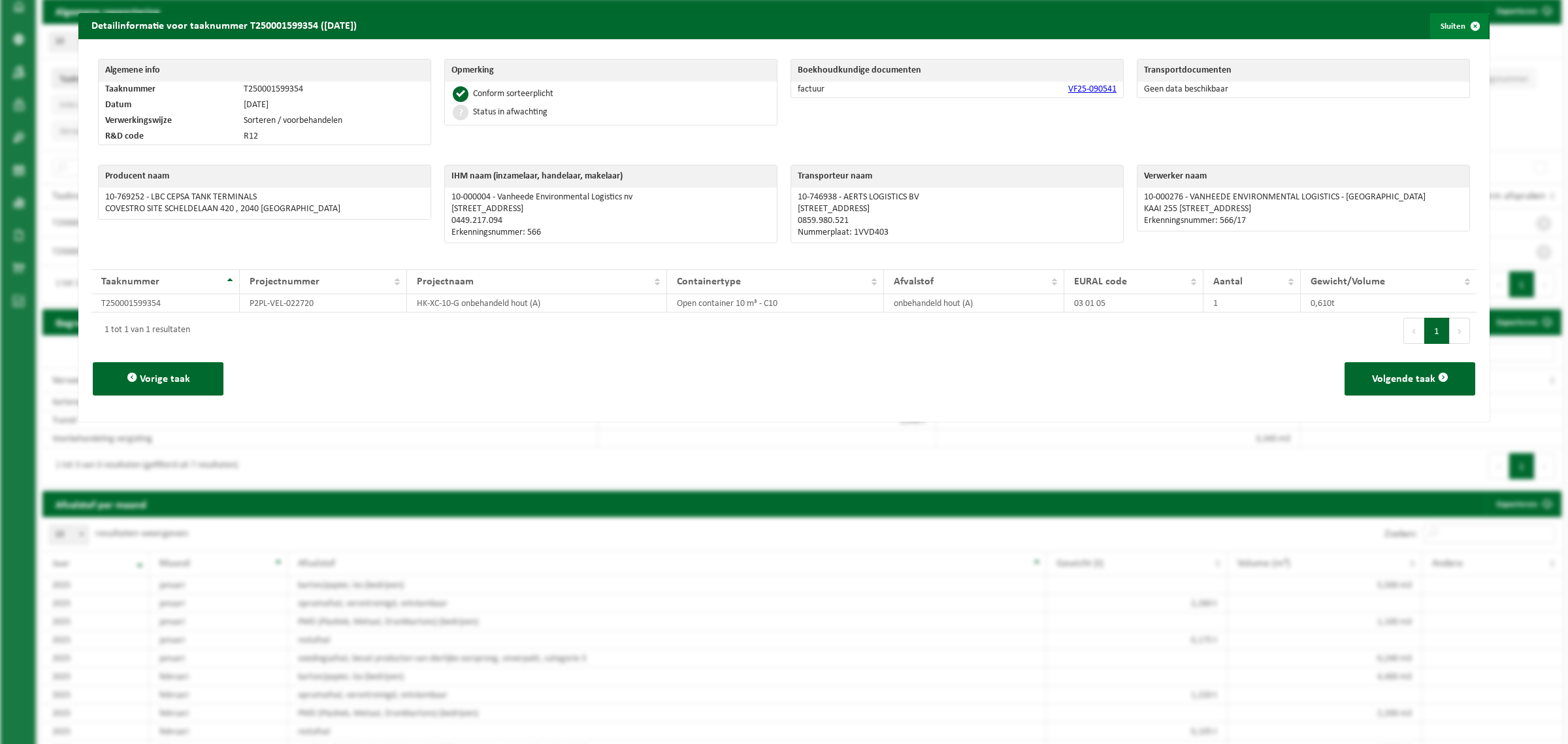
click at [1463, 28] on span "button" at bounding box center [1475, 26] width 26 height 26
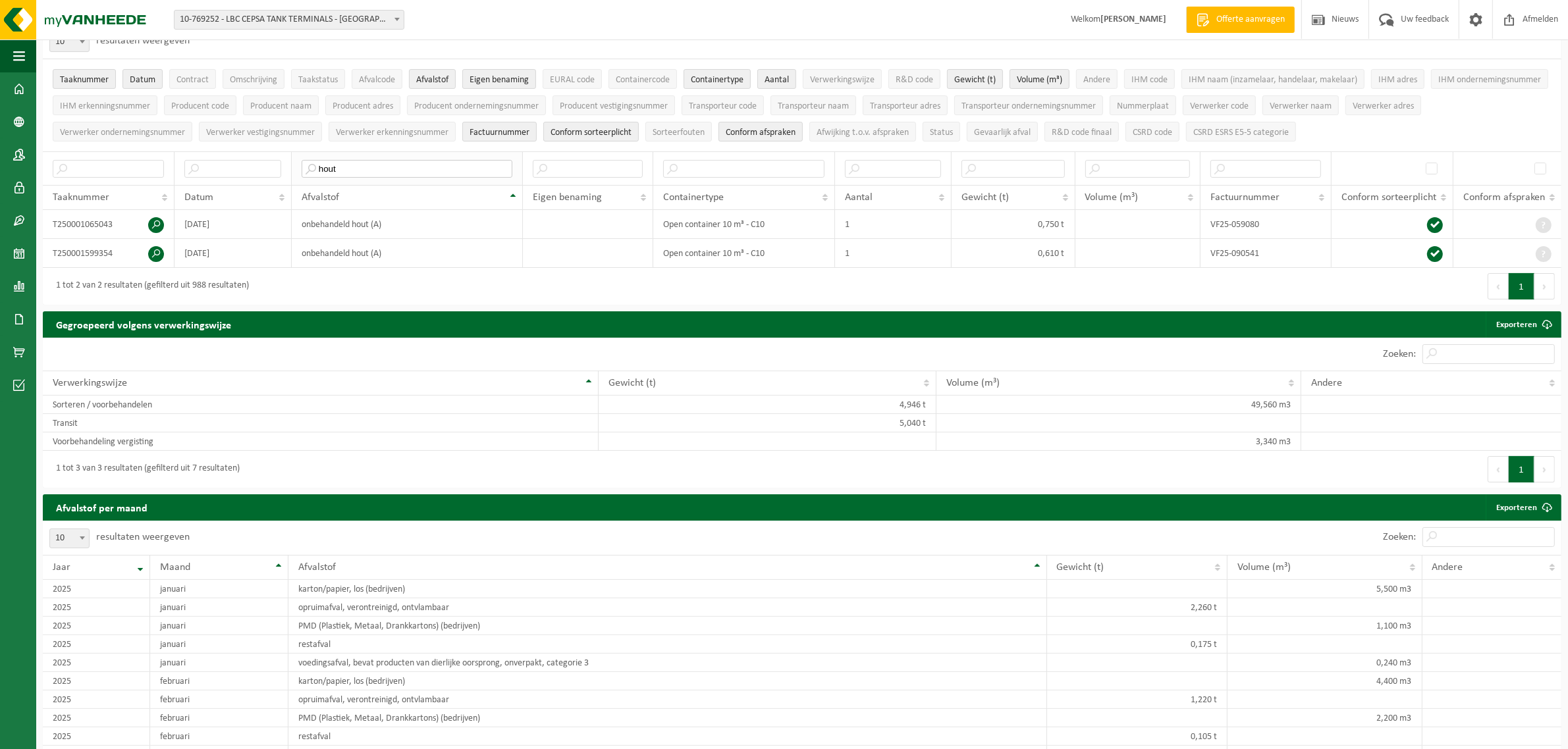
click at [374, 174] on input "hout" at bounding box center [407, 168] width 211 height 18
type input "h"
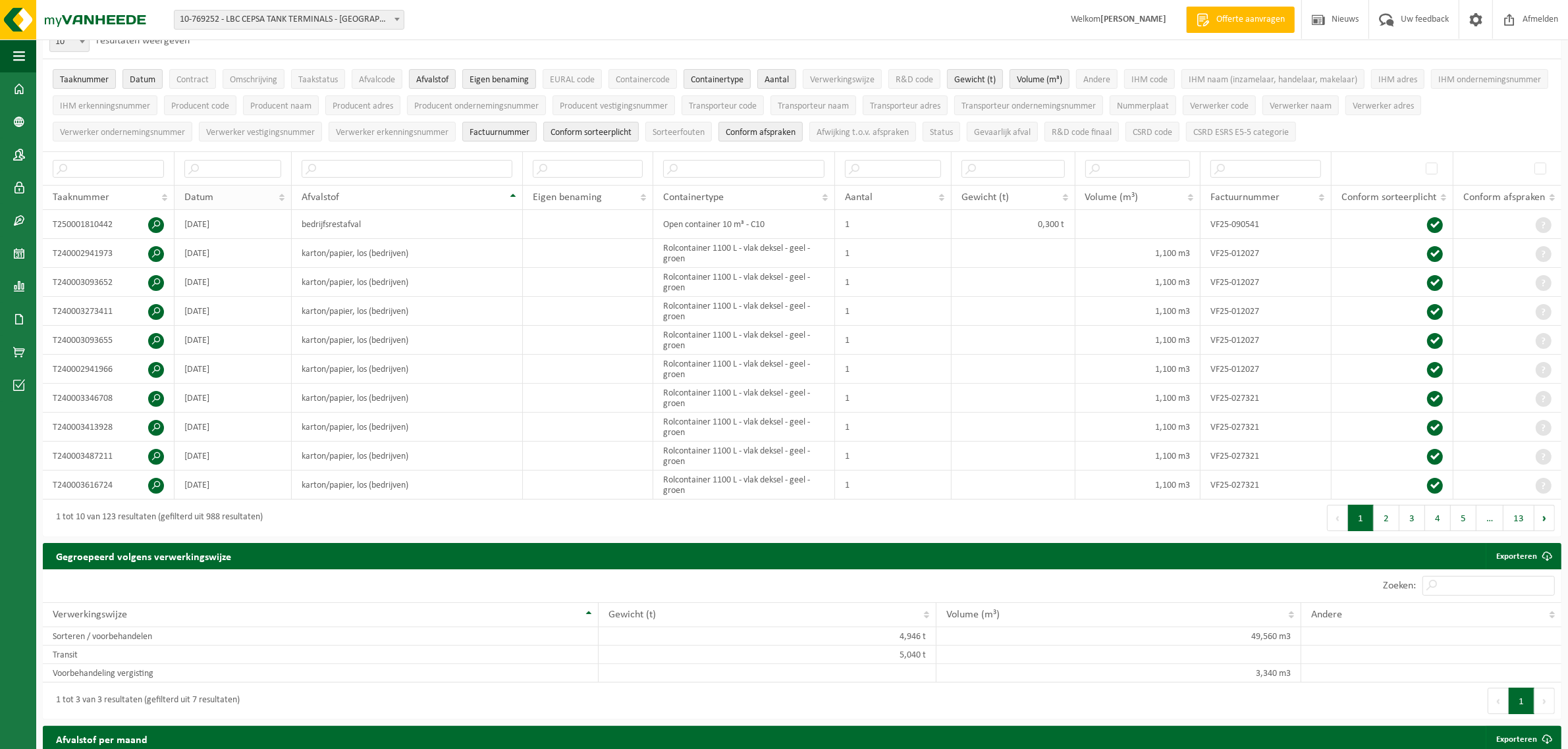
click at [282, 200] on th "Datum" at bounding box center [233, 197] width 117 height 25
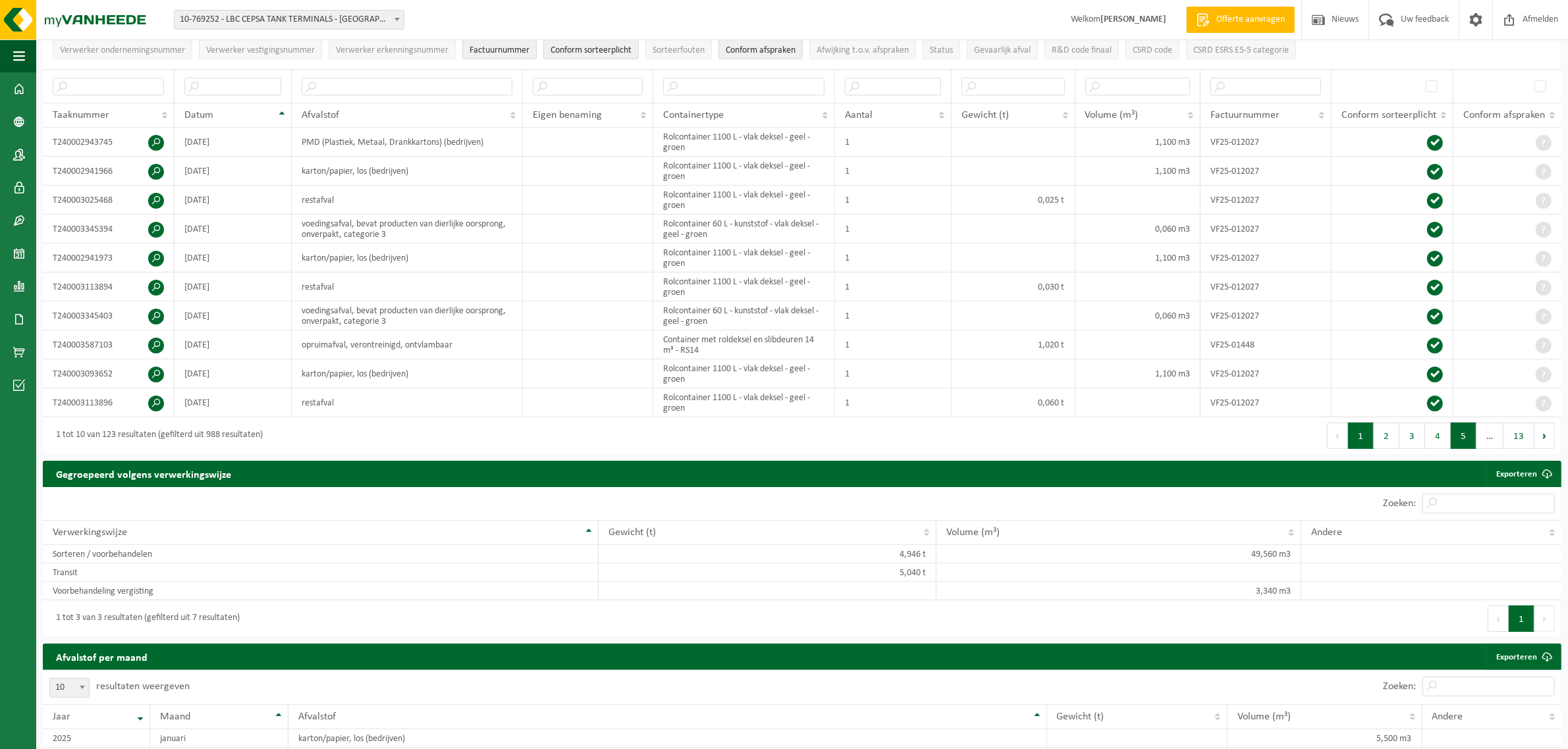
click at [1463, 443] on button "5" at bounding box center [1464, 436] width 25 height 26
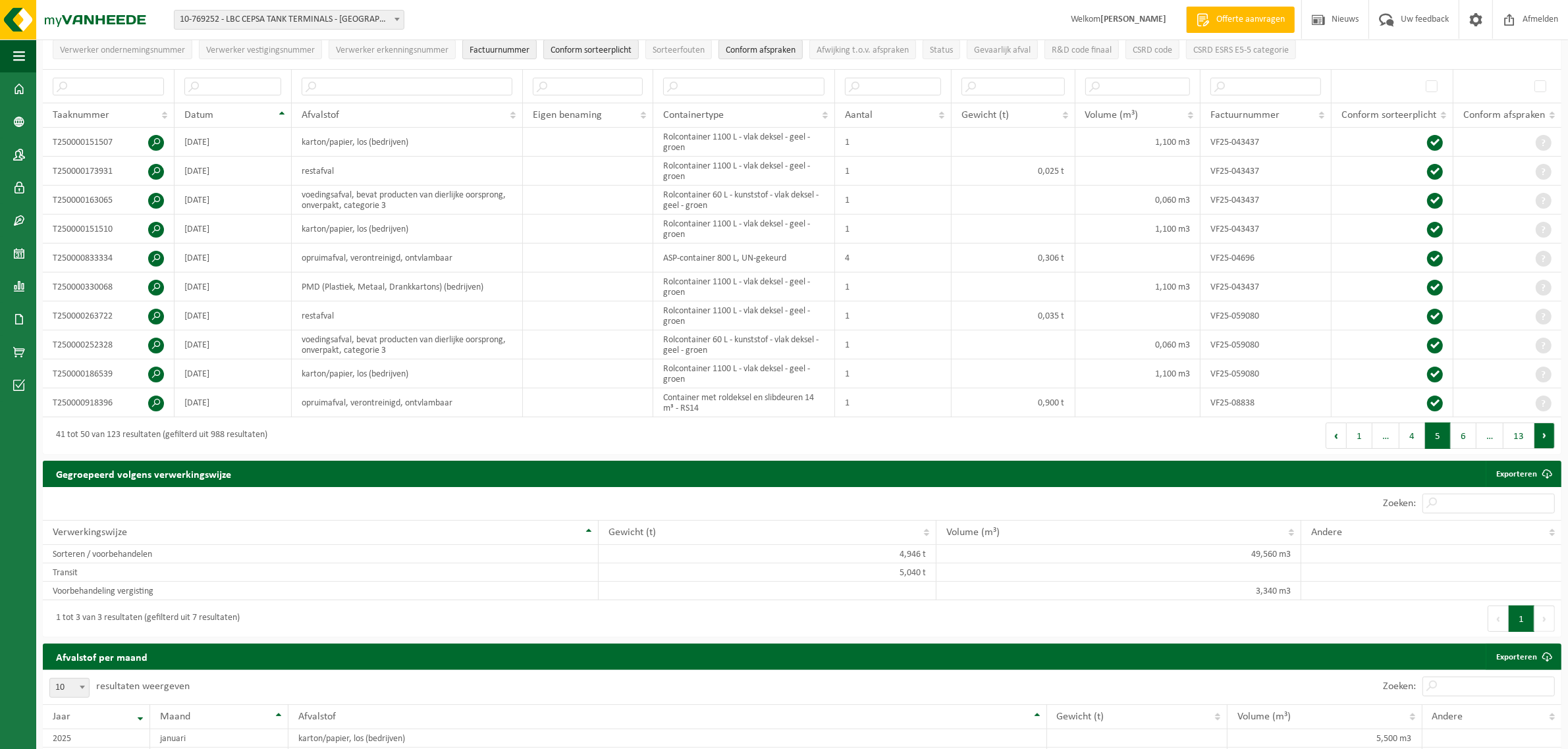
click at [1548, 446] on button "Volgende" at bounding box center [1544, 436] width 20 height 26
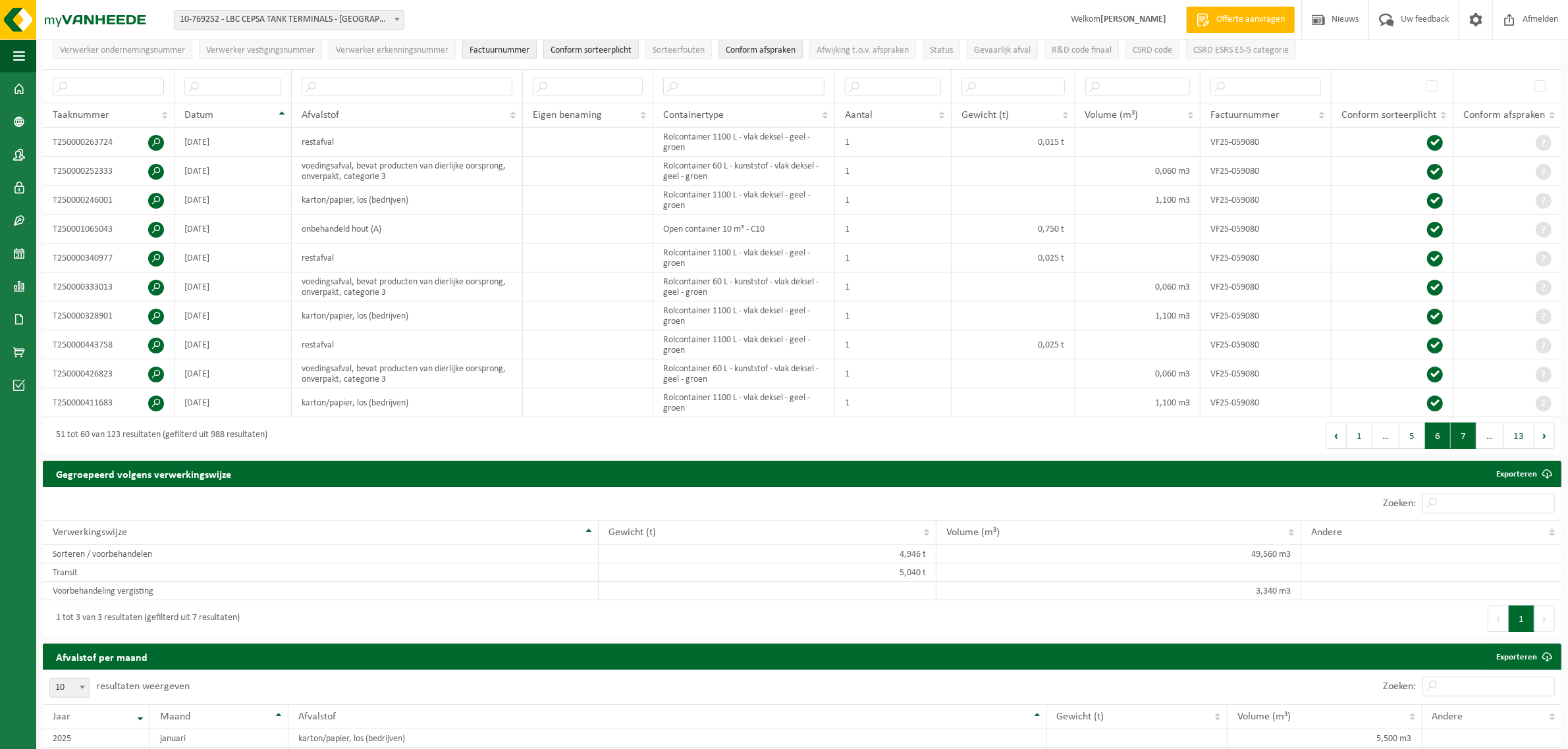
click at [1457, 448] on button "7" at bounding box center [1464, 436] width 25 height 26
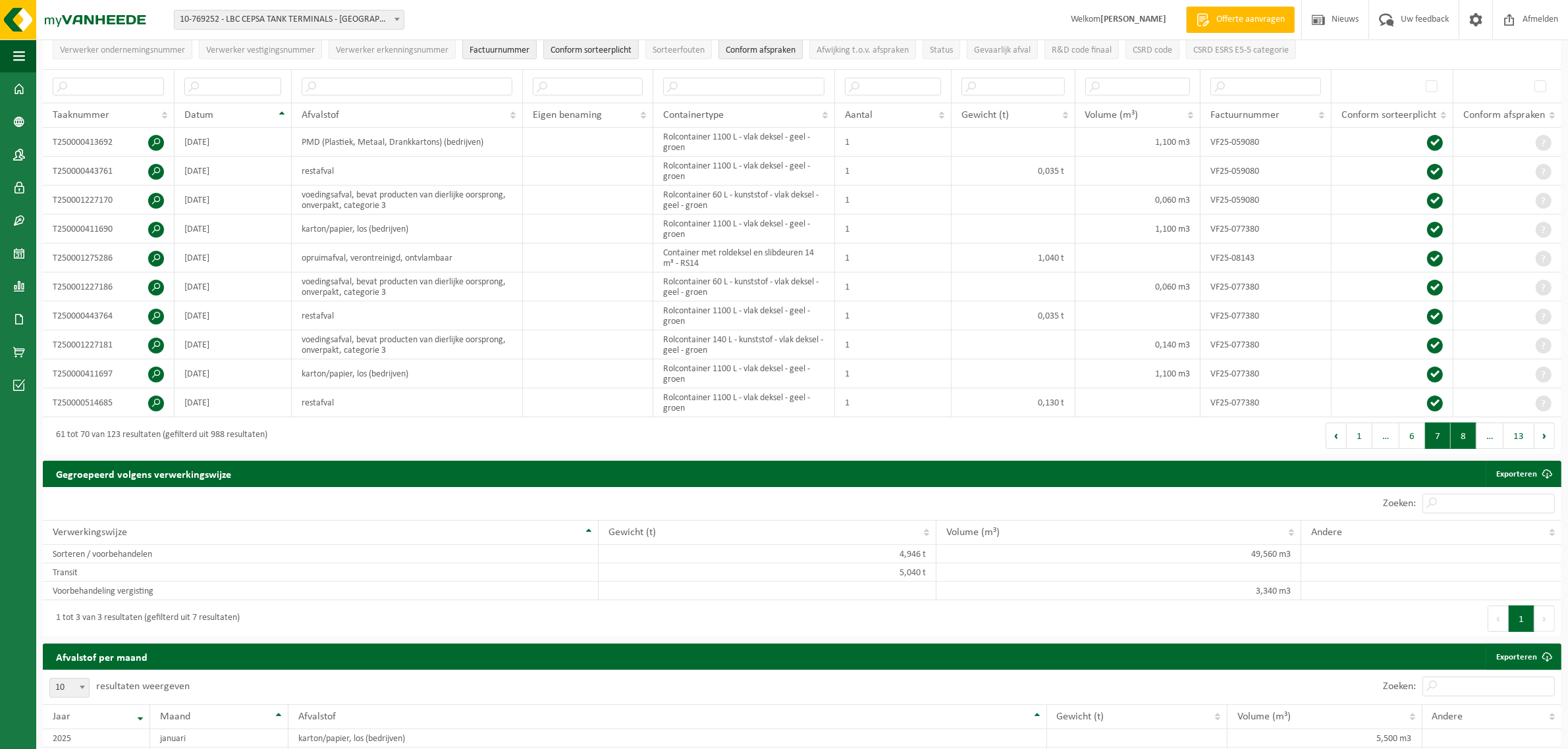
click at [1463, 440] on button "8" at bounding box center [1464, 436] width 25 height 26
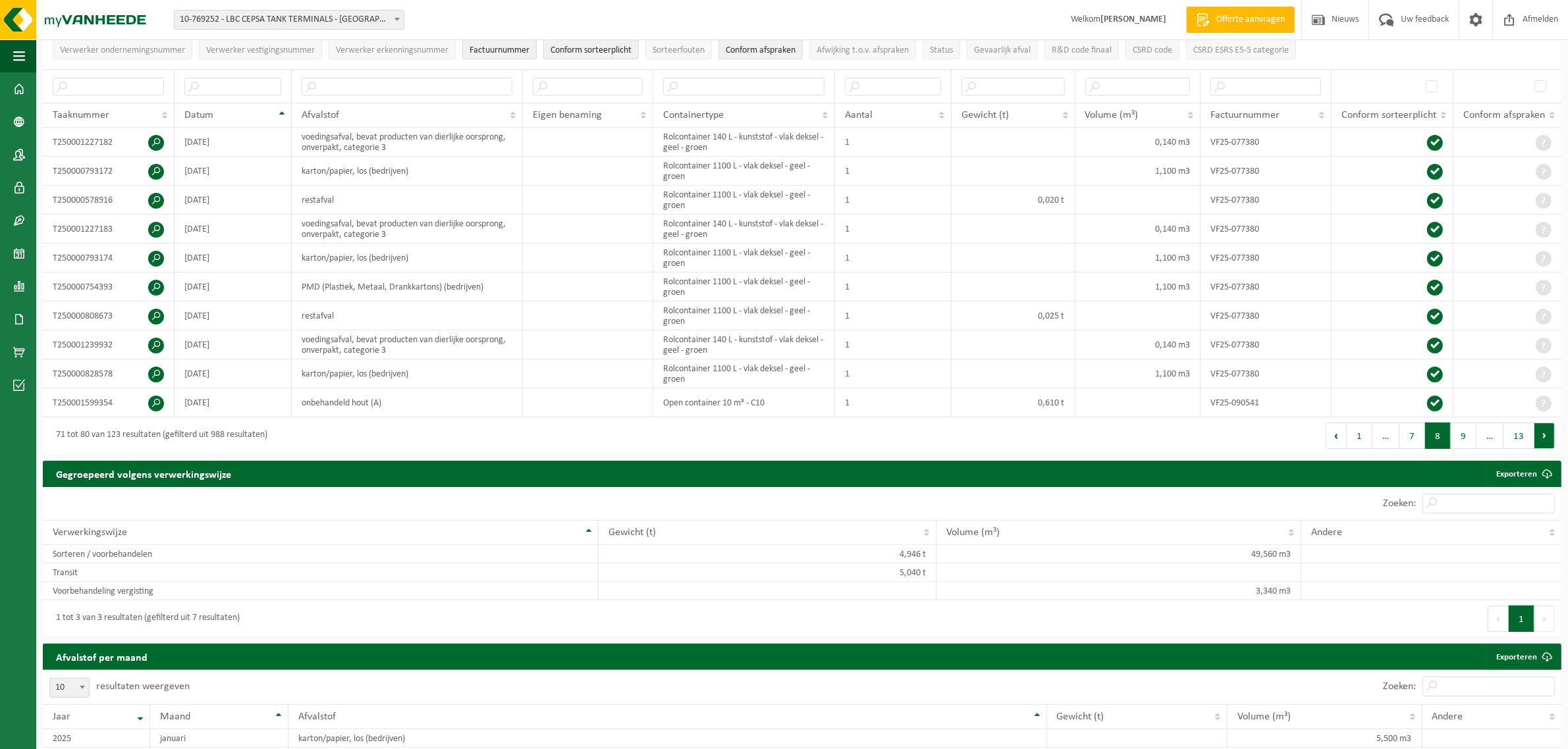
click at [1546, 442] on button "Volgende" at bounding box center [1544, 436] width 20 height 26
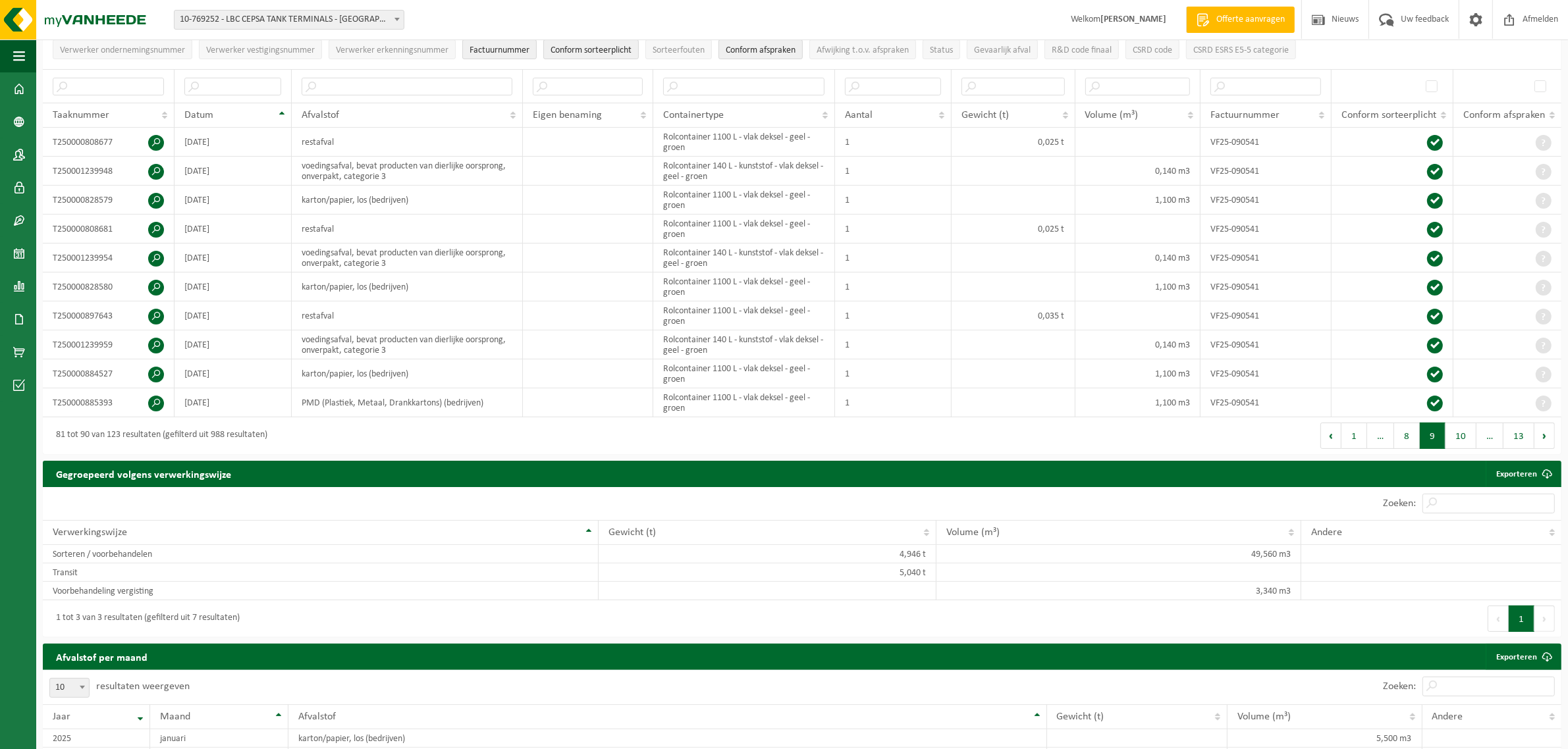
click at [1437, 444] on button "9" at bounding box center [1432, 436] width 25 height 26
click at [1457, 443] on button "10" at bounding box center [1461, 436] width 31 height 26
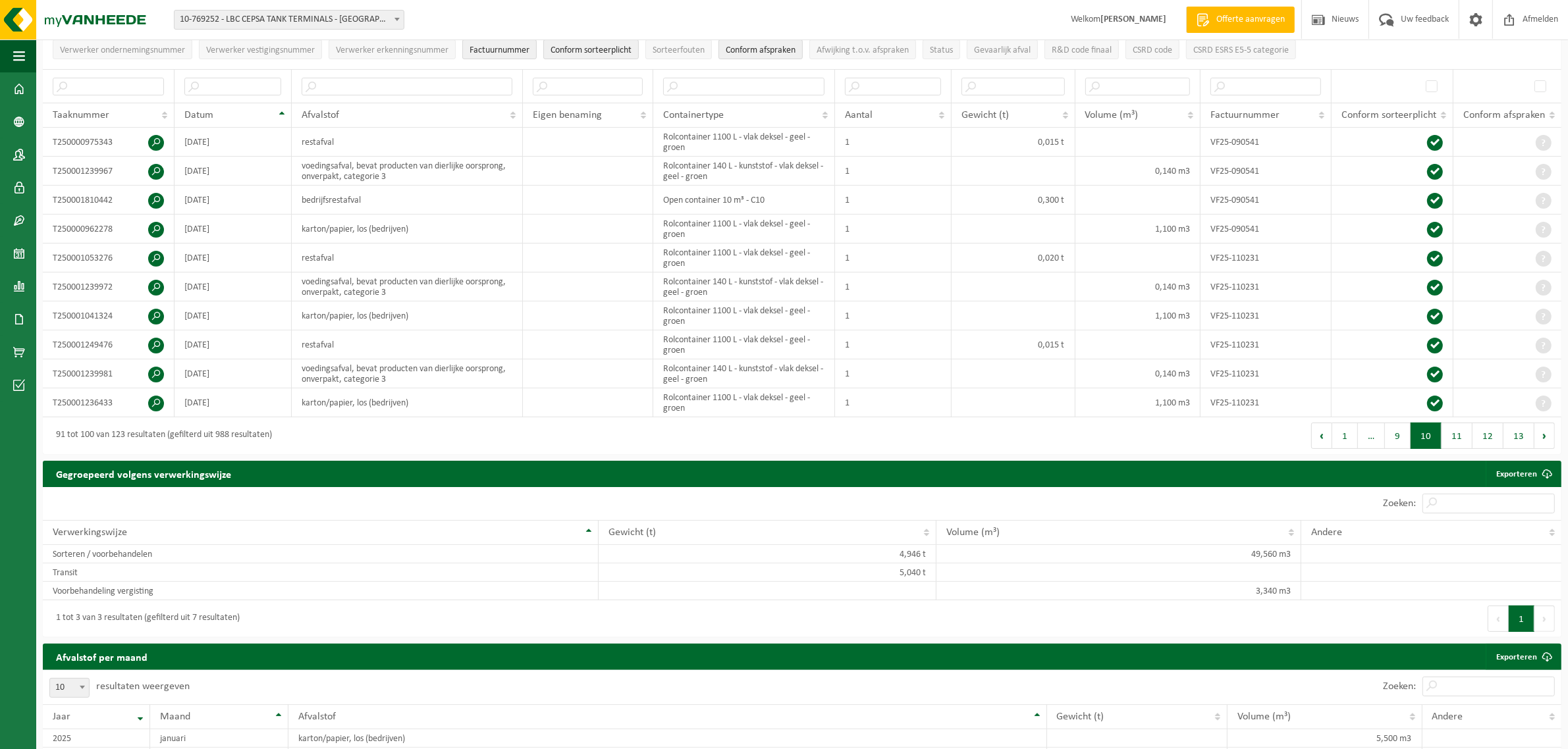
click at [1457, 443] on button "11" at bounding box center [1457, 436] width 31 height 26
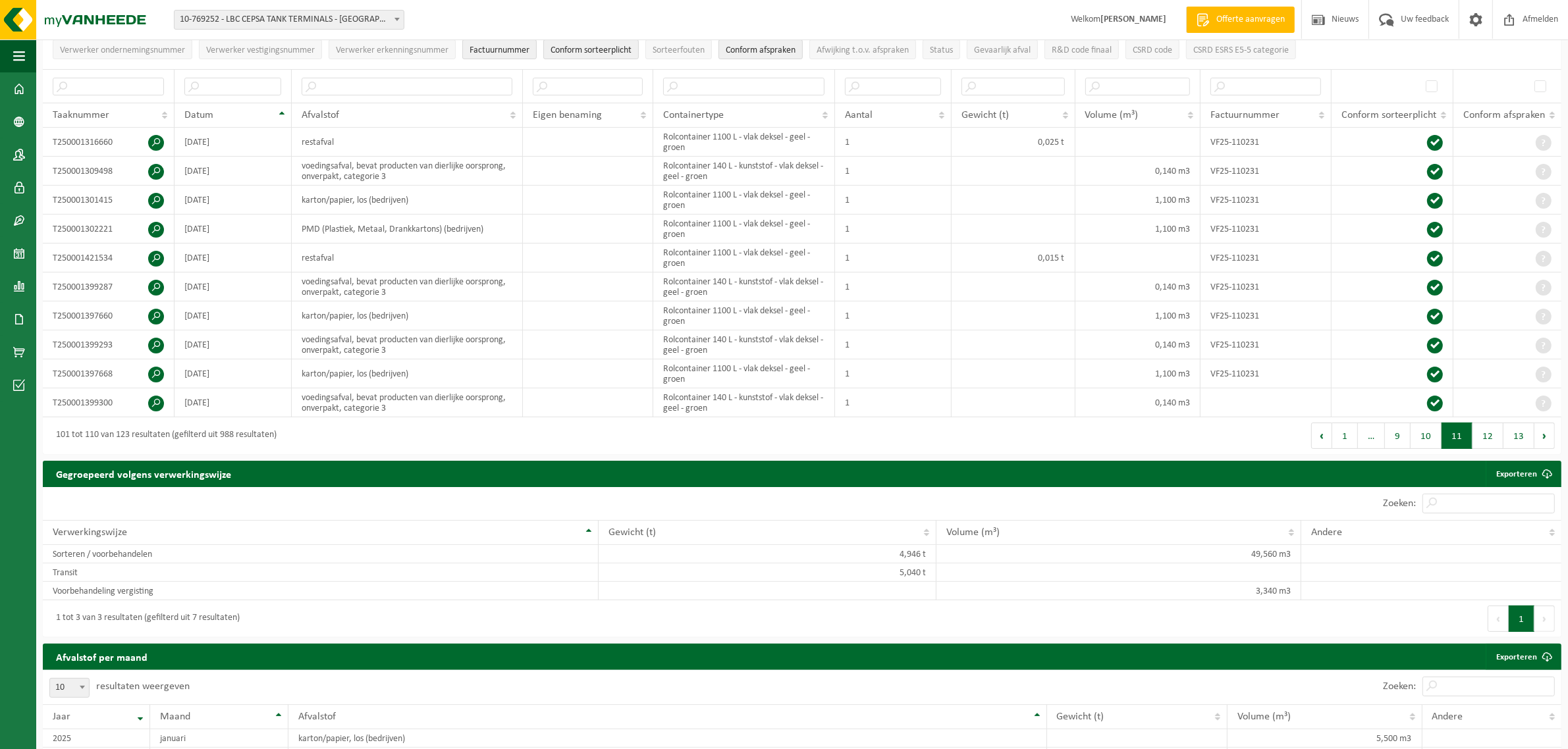
click at [1457, 443] on button "11" at bounding box center [1457, 436] width 31 height 26
click at [1478, 441] on button "12" at bounding box center [1487, 436] width 31 height 26
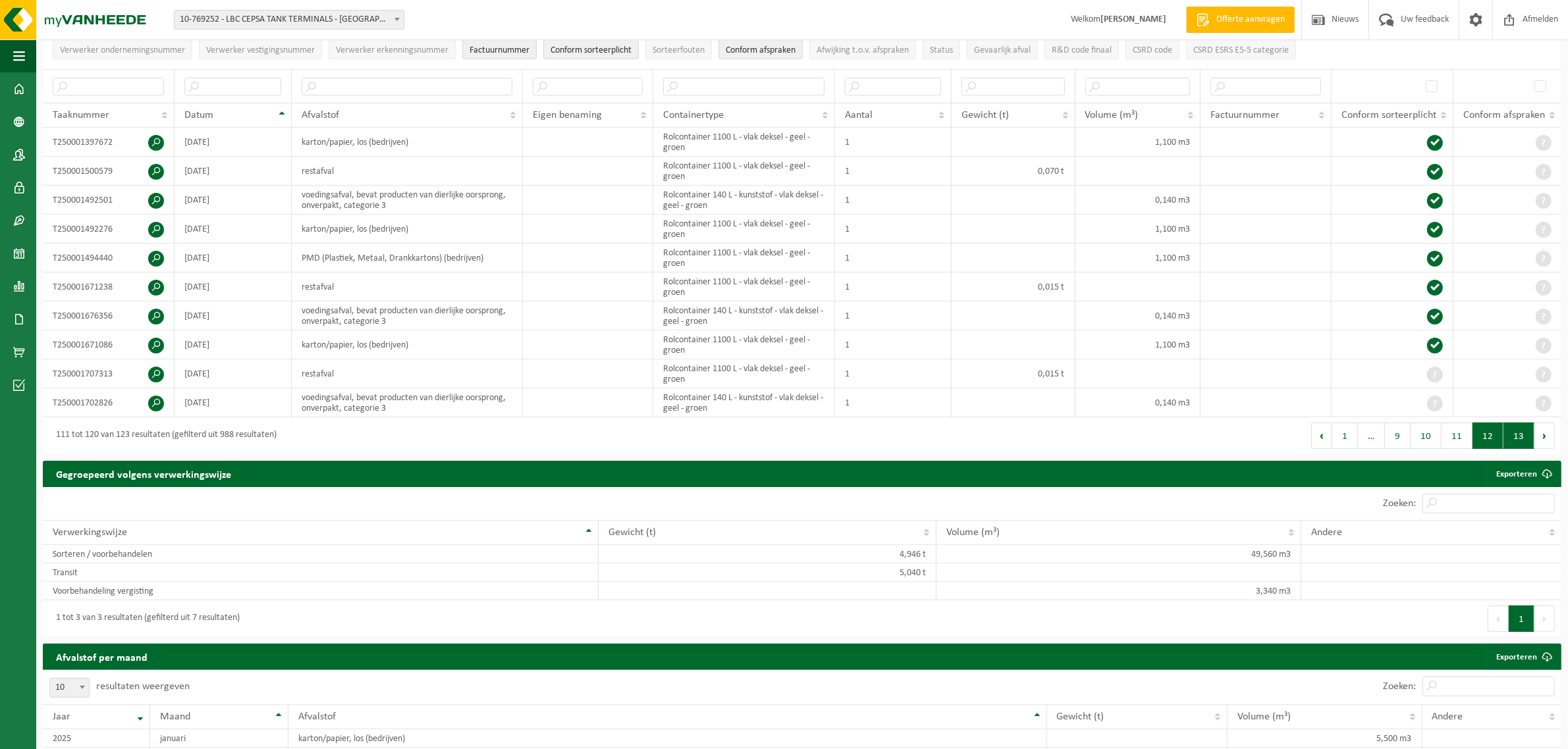
click at [1511, 442] on button "13" at bounding box center [1519, 436] width 31 height 26
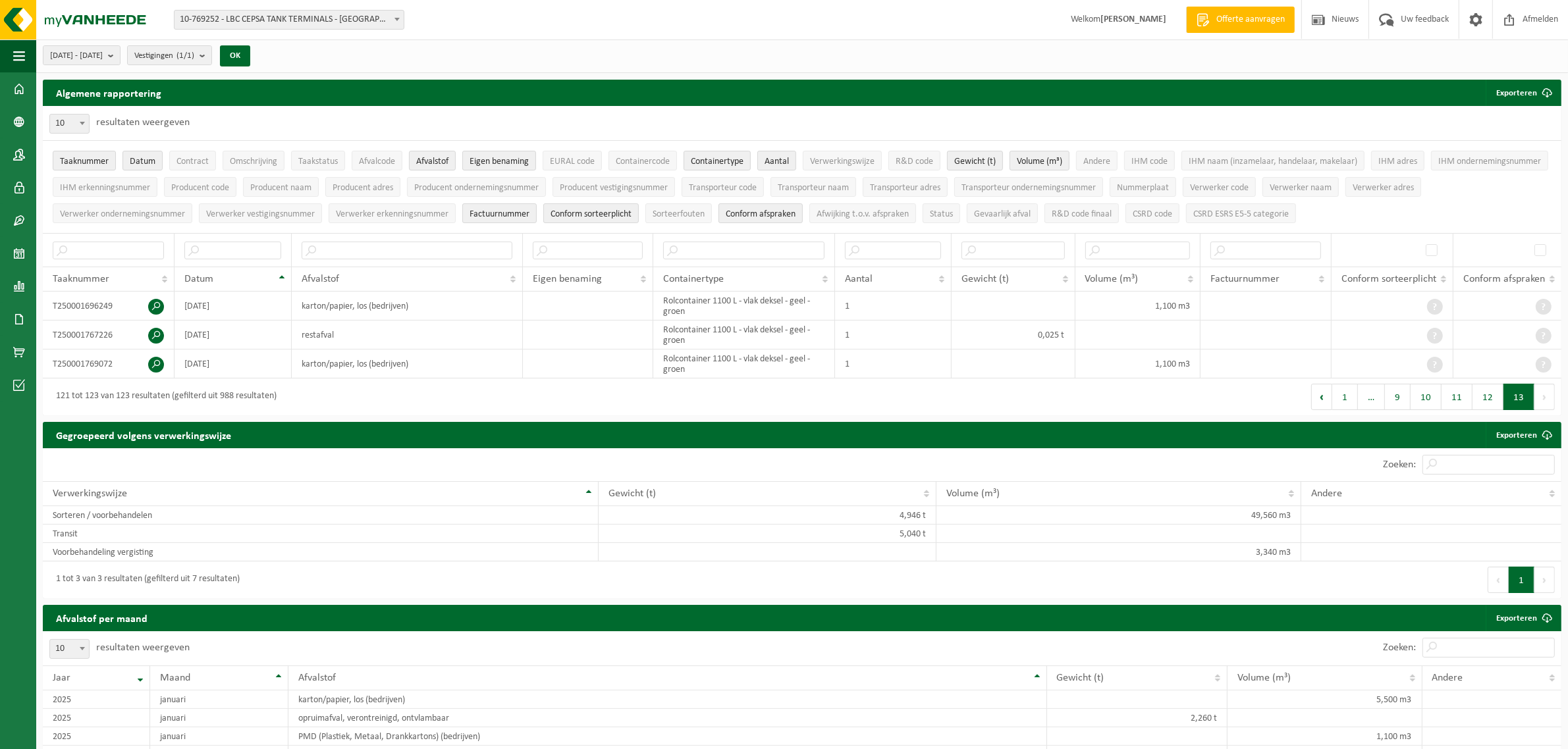
scroll to position [0, 0]
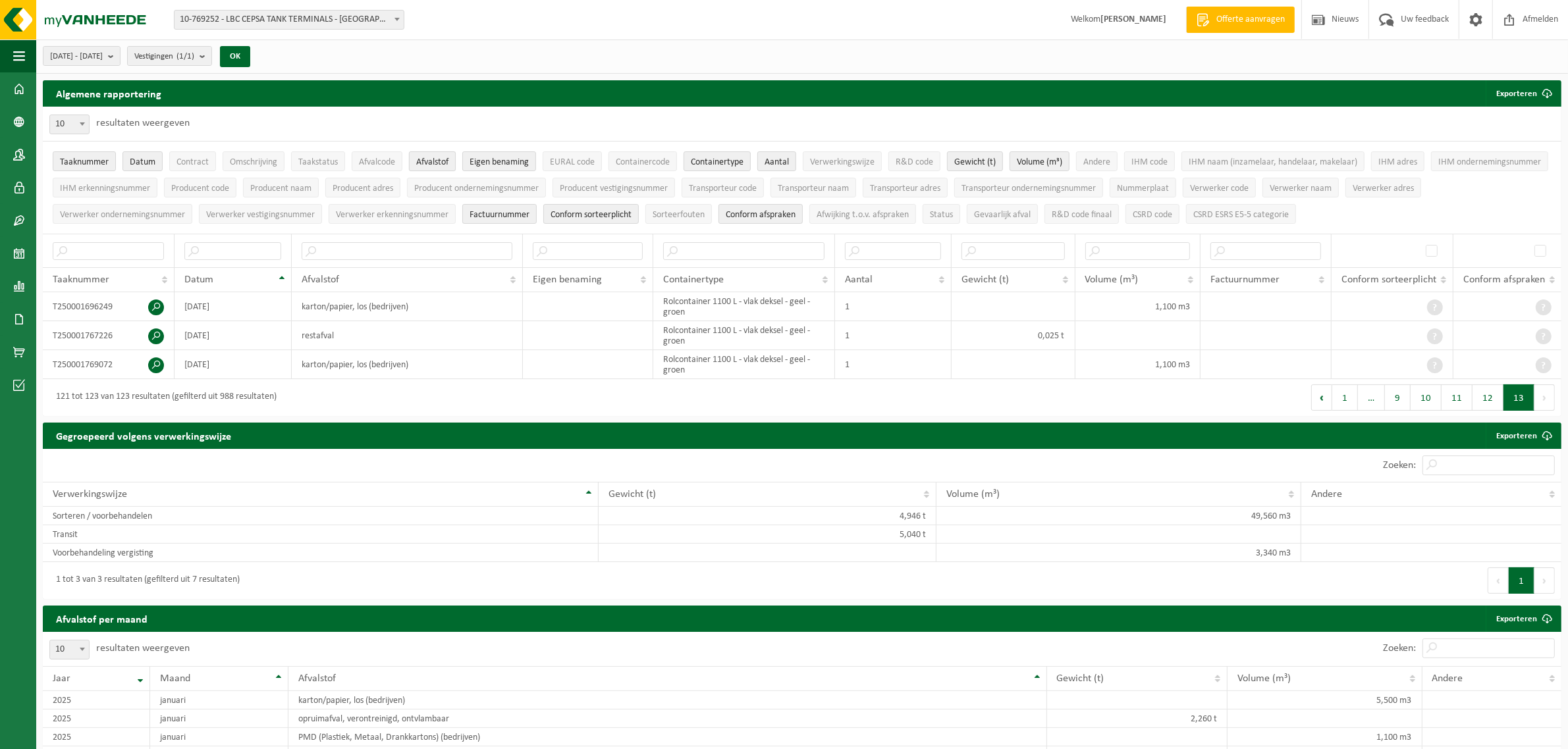
click at [438, 162] on span "Afvalstof" at bounding box center [432, 162] width 32 height 10
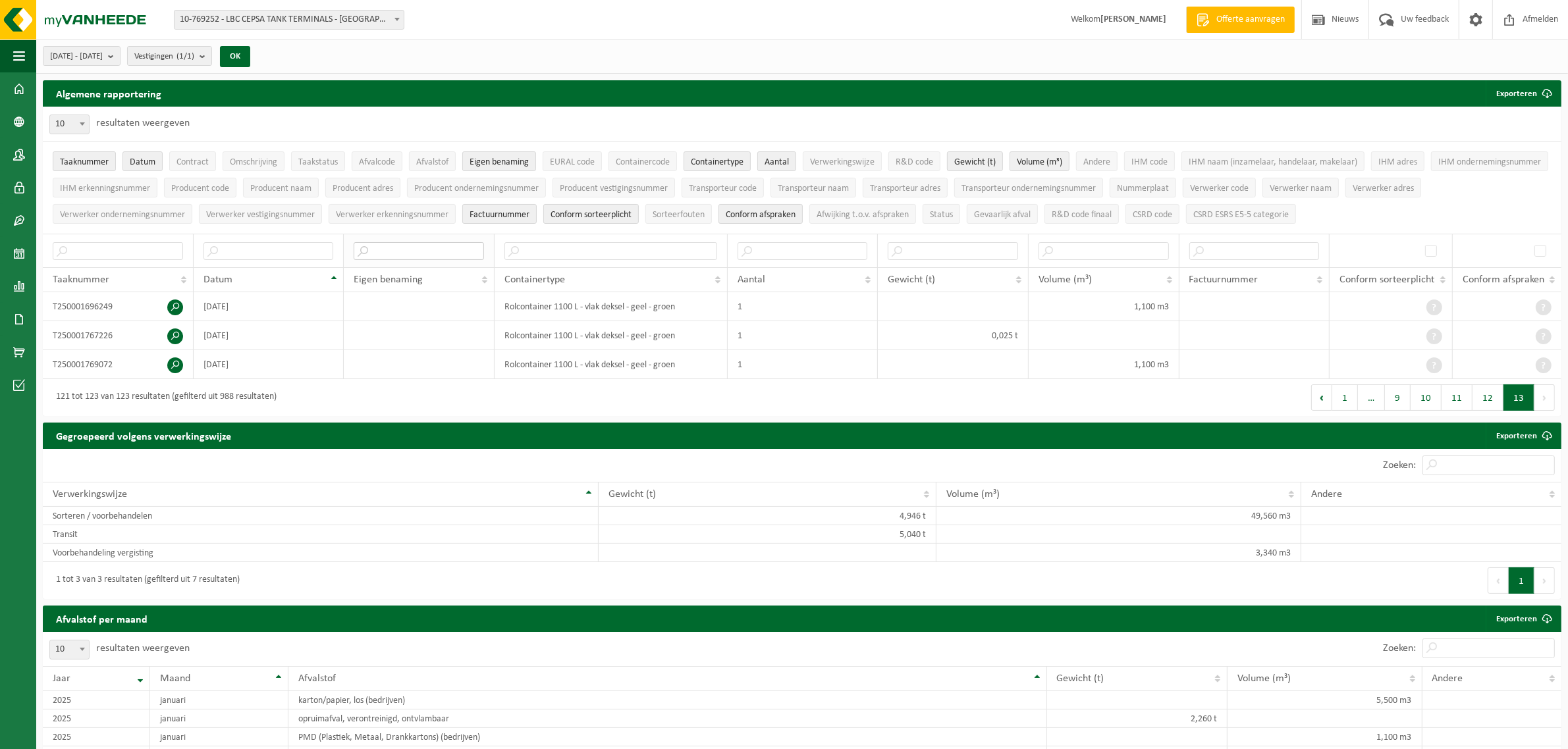
click at [387, 253] on input "text" at bounding box center [418, 251] width 130 height 18
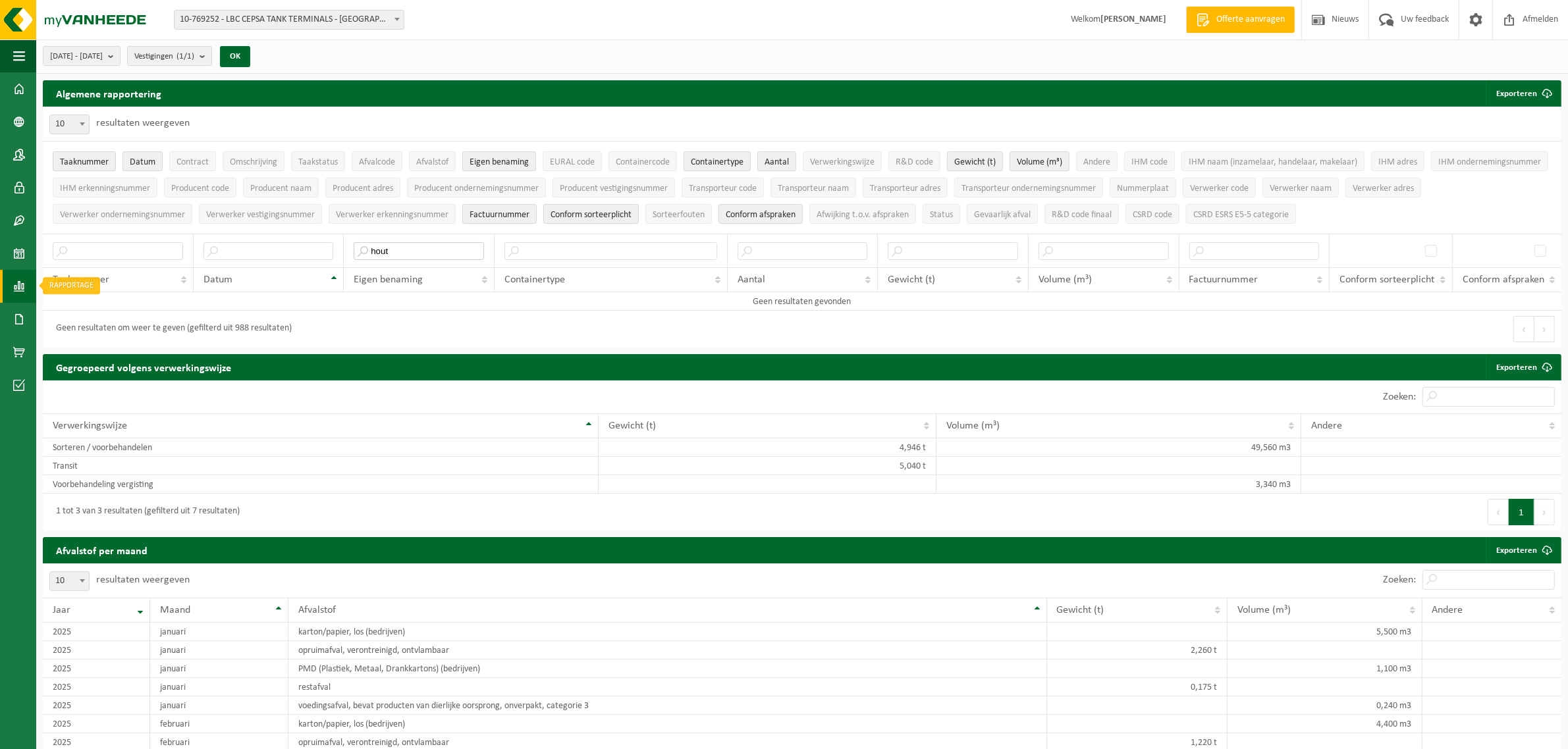
type input "hout"
click at [10, 285] on link "Rapportage" at bounding box center [18, 286] width 37 height 33
click at [103, 318] on span "In lijstvorm" at bounding box center [99, 314] width 46 height 25
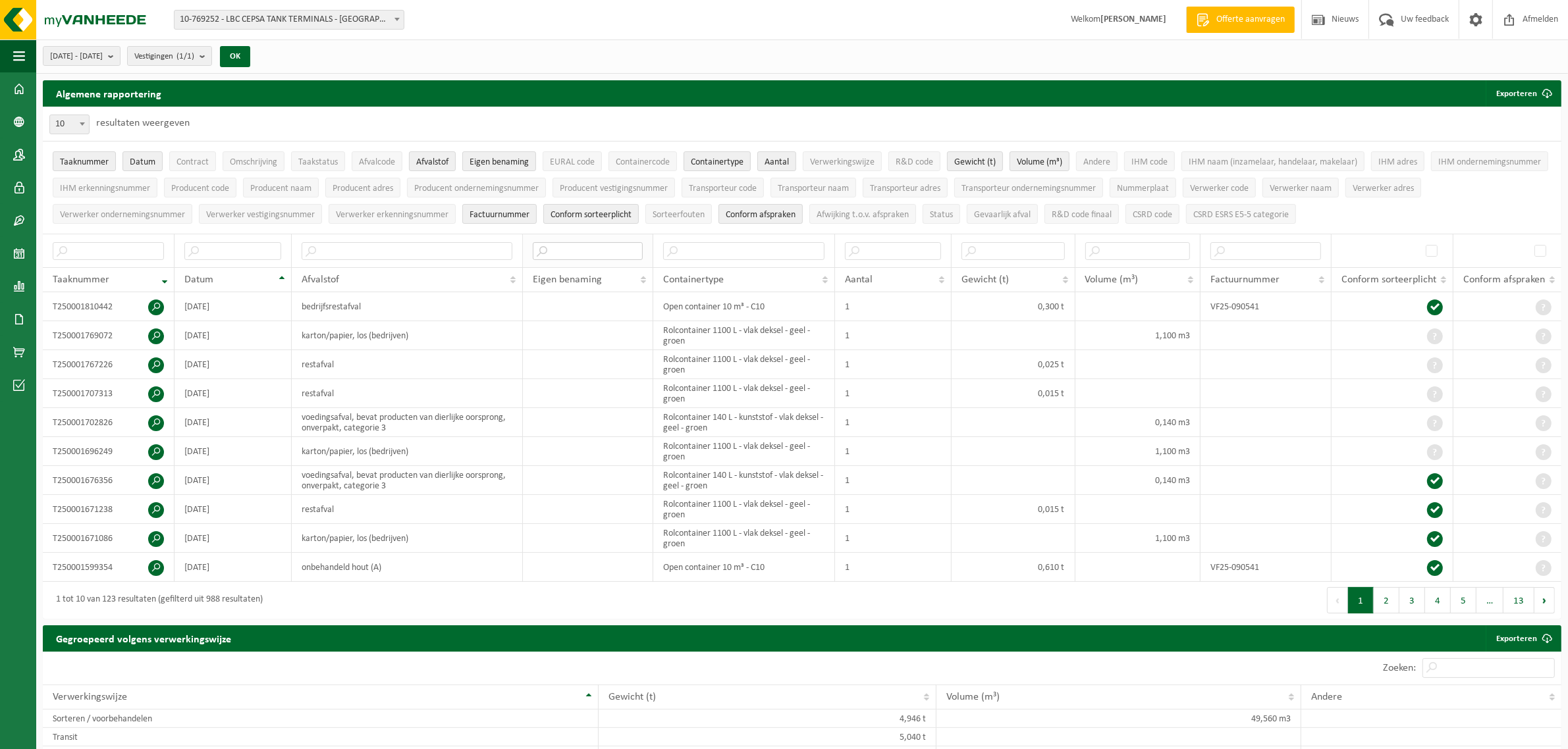
click at [568, 256] on input "text" at bounding box center [587, 251] width 110 height 18
click at [347, 251] on input "text" at bounding box center [407, 251] width 211 height 18
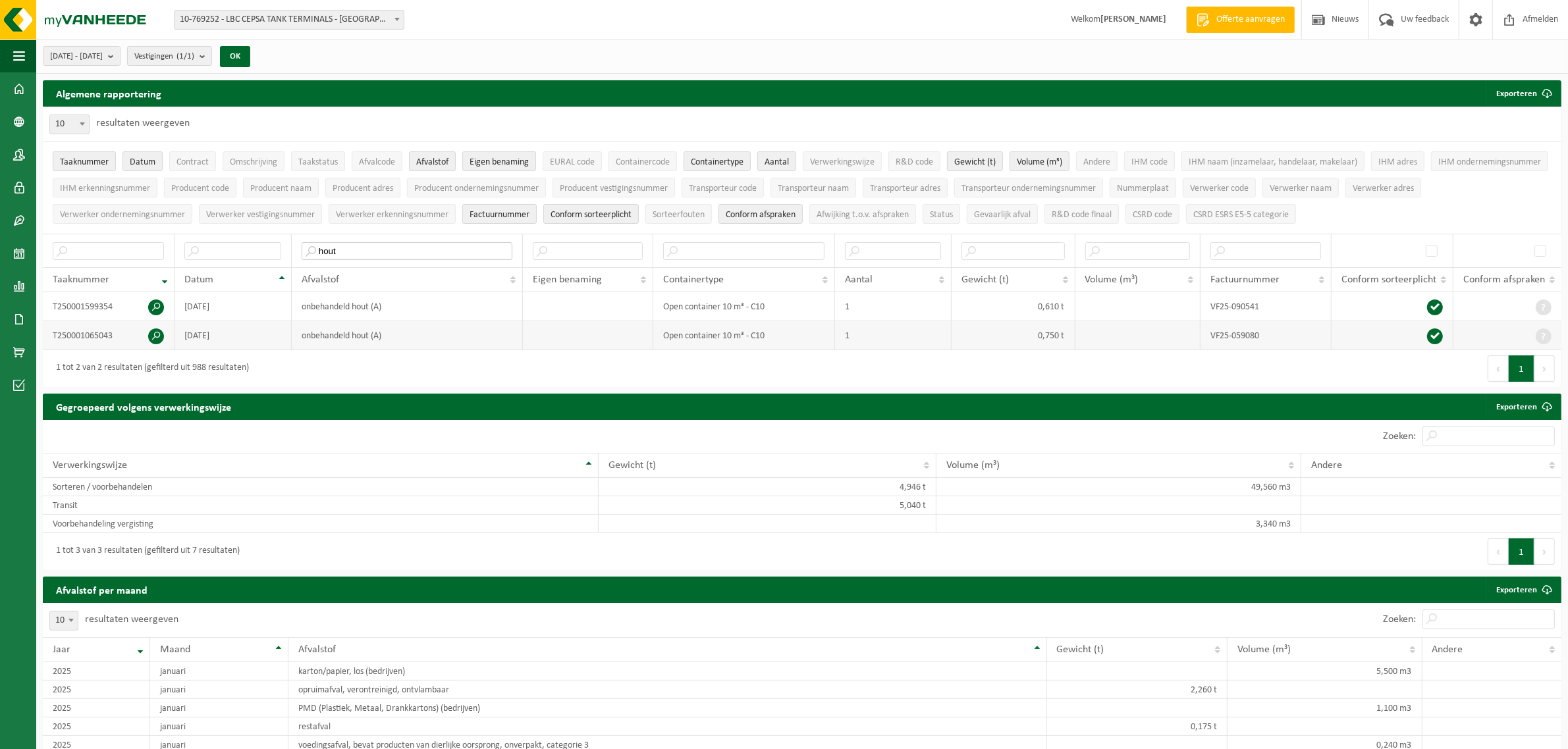
type input "hout"
click at [158, 341] on span at bounding box center [155, 336] width 16 height 16
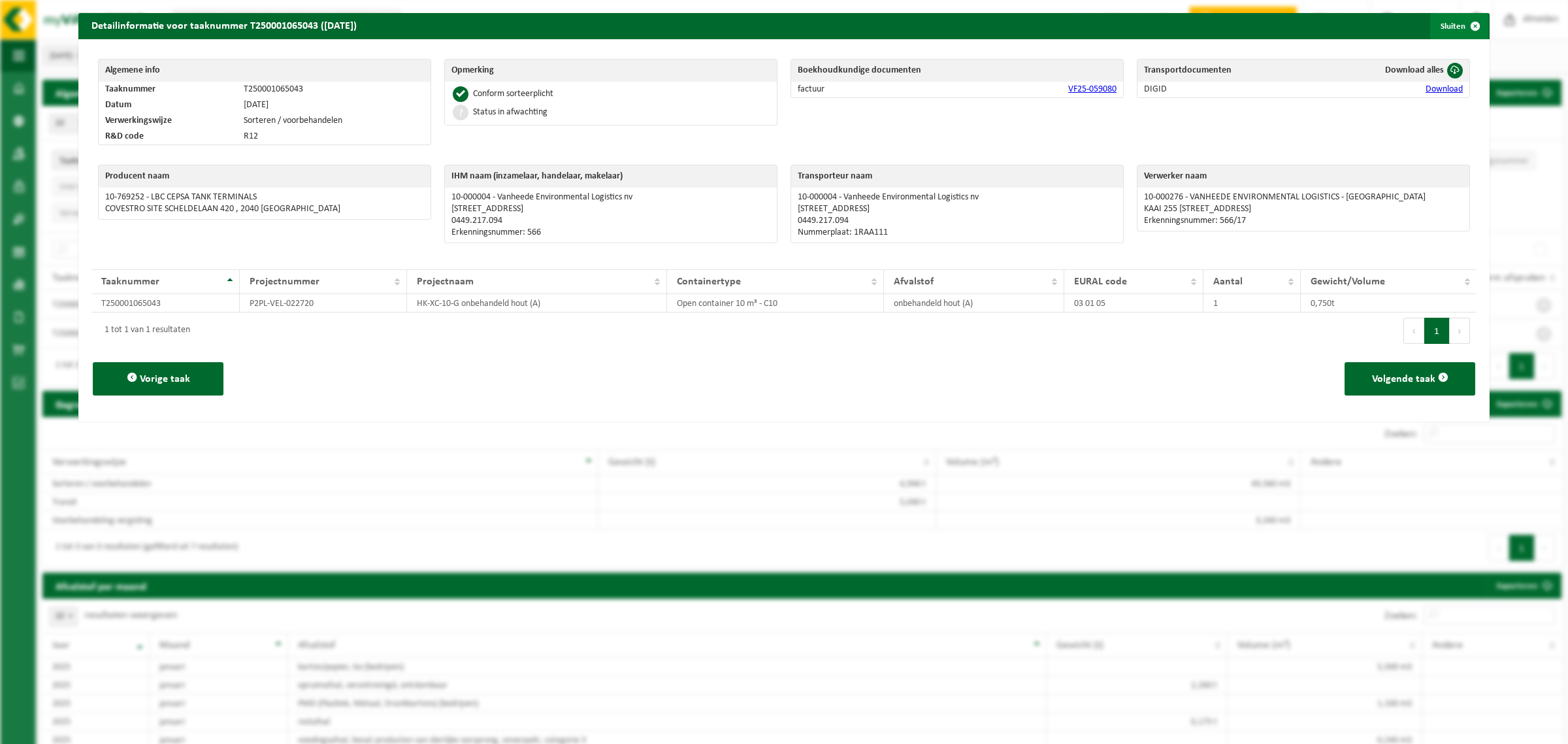
click at [1463, 26] on span "button" at bounding box center [1475, 26] width 26 height 26
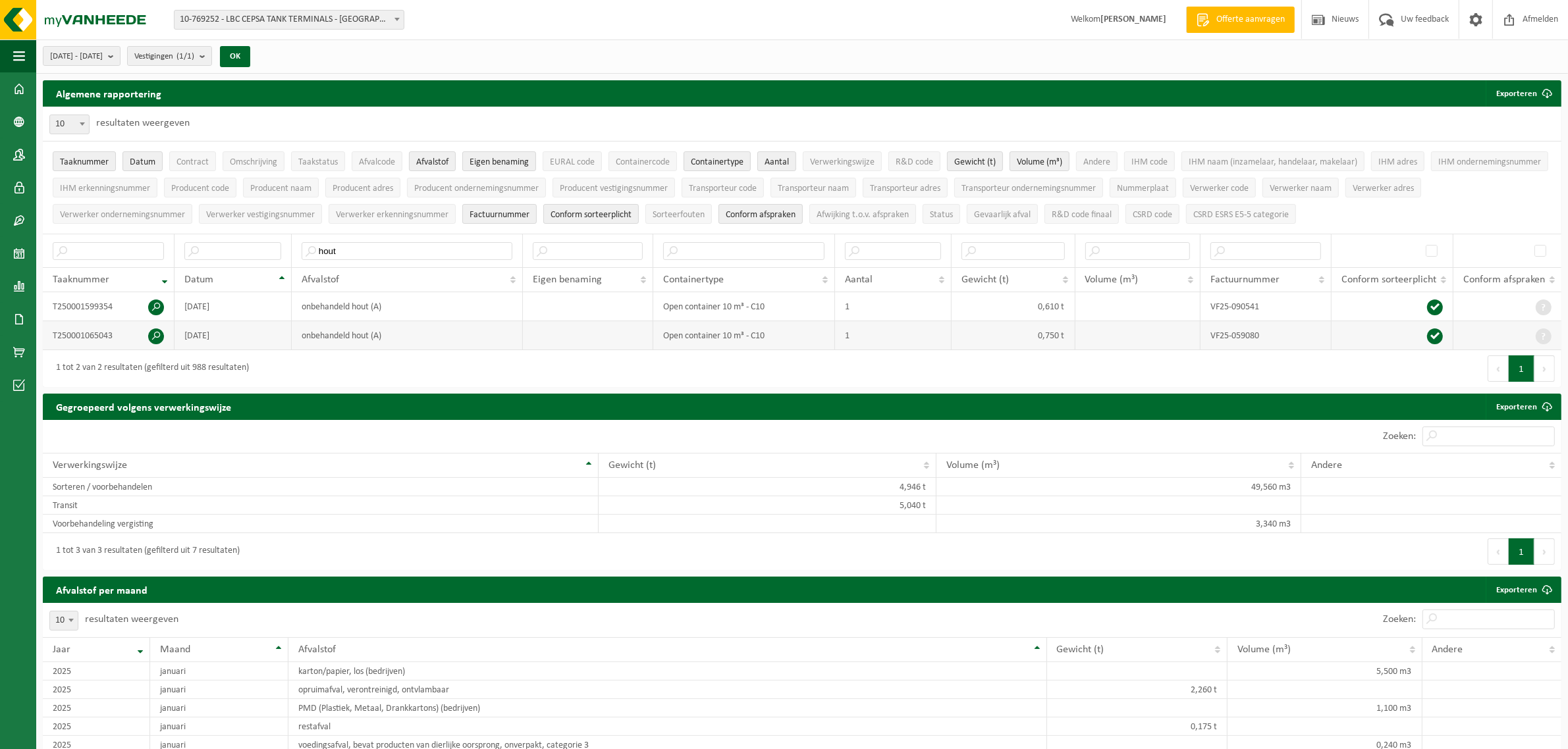
click at [151, 337] on span at bounding box center [155, 336] width 16 height 16
